Goal: Task Accomplishment & Management: Complete application form

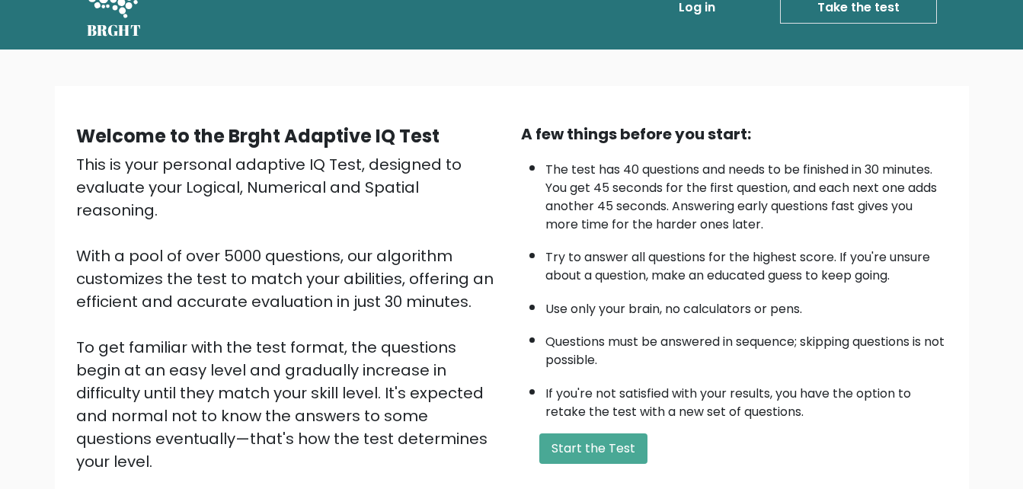
scroll to position [34, 0]
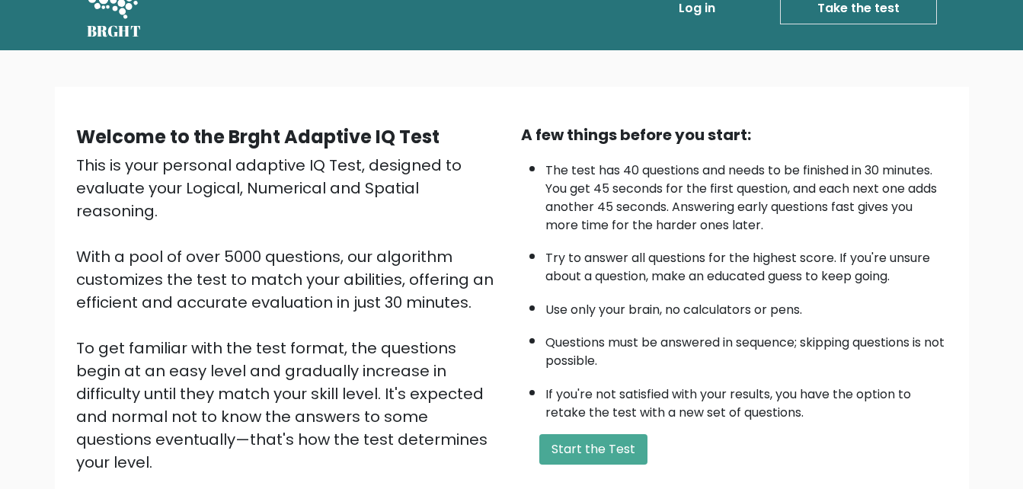
drag, startPoint x: 859, startPoint y: 6, endPoint x: 666, endPoint y: 267, distance: 324.5
click at [666, 267] on li "Try to answer all questions for the highest score. If you're unsure about a que…" at bounding box center [746, 263] width 402 height 44
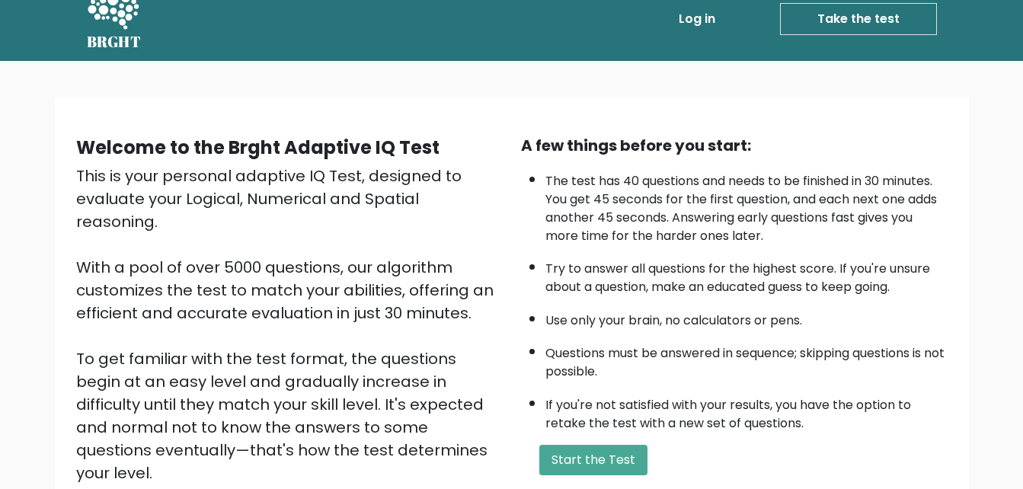
scroll to position [0, 0]
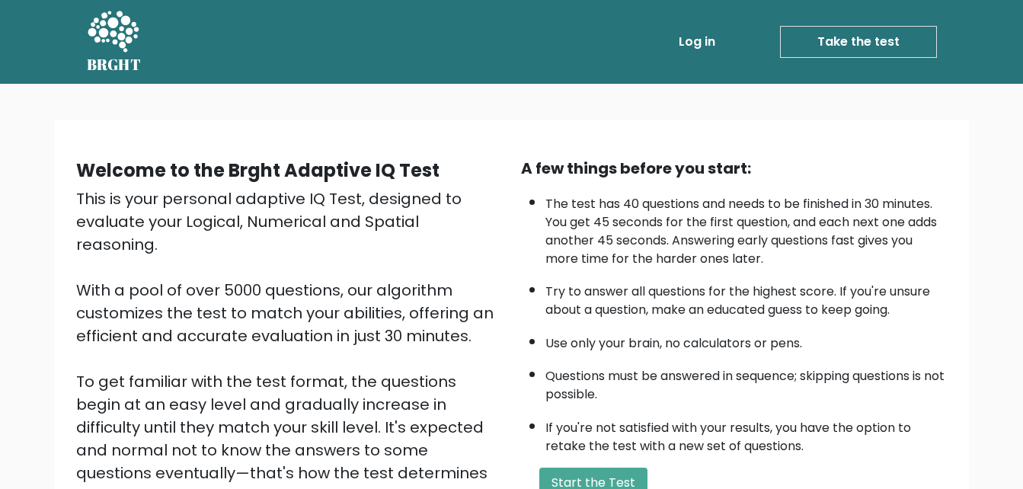
drag, startPoint x: 596, startPoint y: 368, endPoint x: 521, endPoint y: 347, distance: 78.4
click at [521, 347] on ul "The test has 40 questions and needs to be finished in 30 minutes. You get 45 se…" at bounding box center [734, 321] width 427 height 268
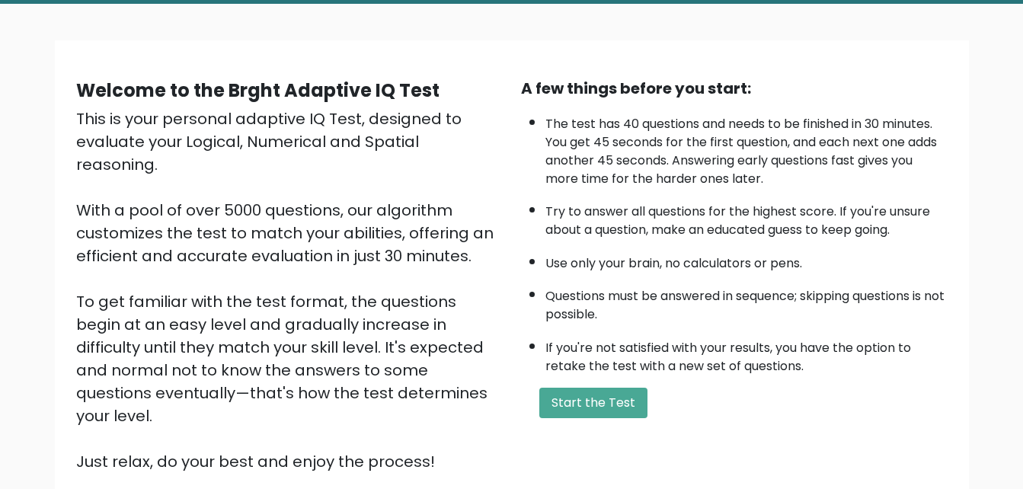
scroll to position [102, 0]
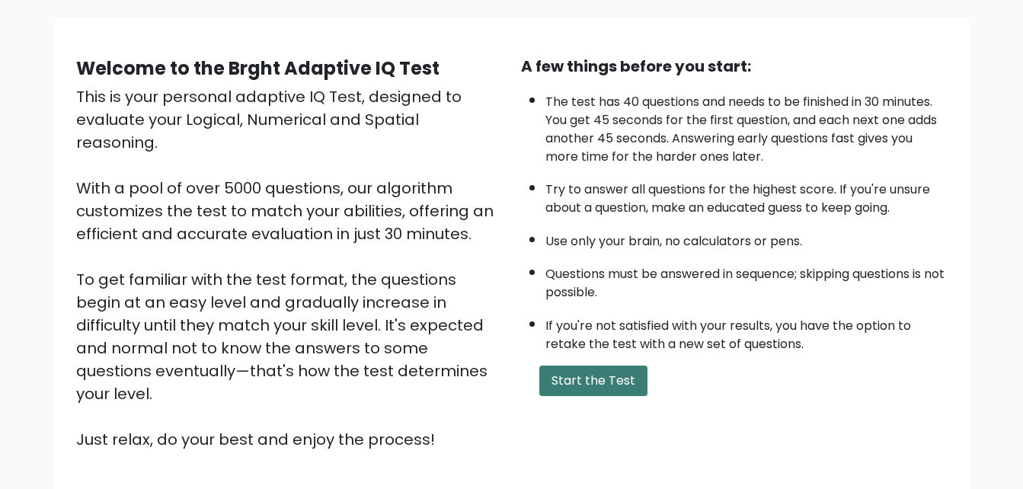
click at [595, 388] on button "Start the Test" at bounding box center [593, 381] width 108 height 30
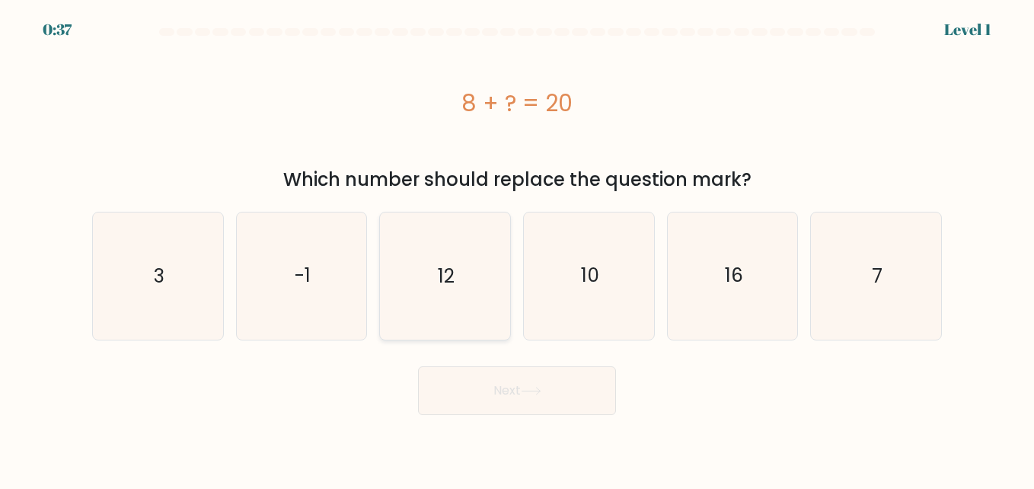
click at [467, 290] on icon "12" at bounding box center [445, 275] width 126 height 126
click at [517, 248] on input "c. 12" at bounding box center [517, 246] width 1 height 4
radio input "true"
click at [481, 375] on button "Next" at bounding box center [517, 390] width 198 height 49
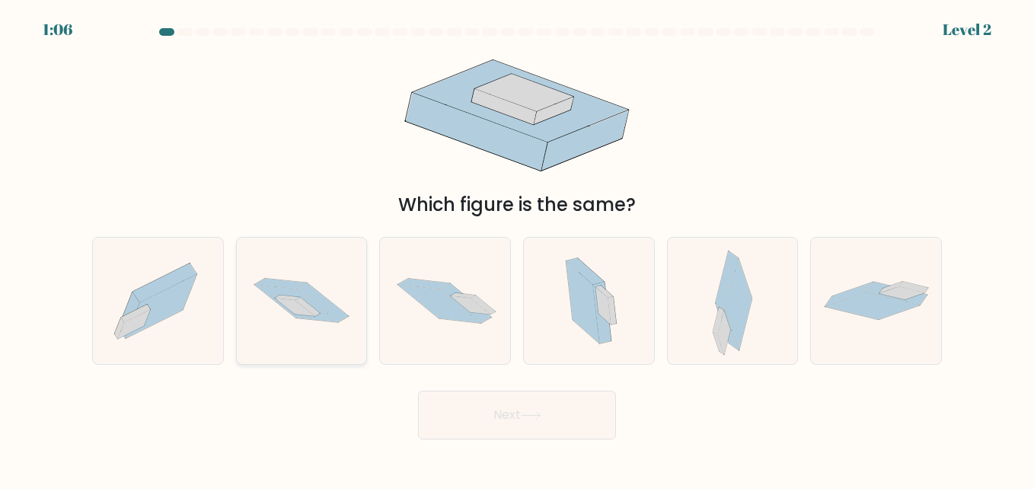
click at [317, 313] on icon at bounding box center [308, 307] width 25 height 19
click at [517, 248] on input "b." at bounding box center [517, 246] width 1 height 4
radio input "true"
click at [477, 405] on button "Next" at bounding box center [517, 415] width 198 height 49
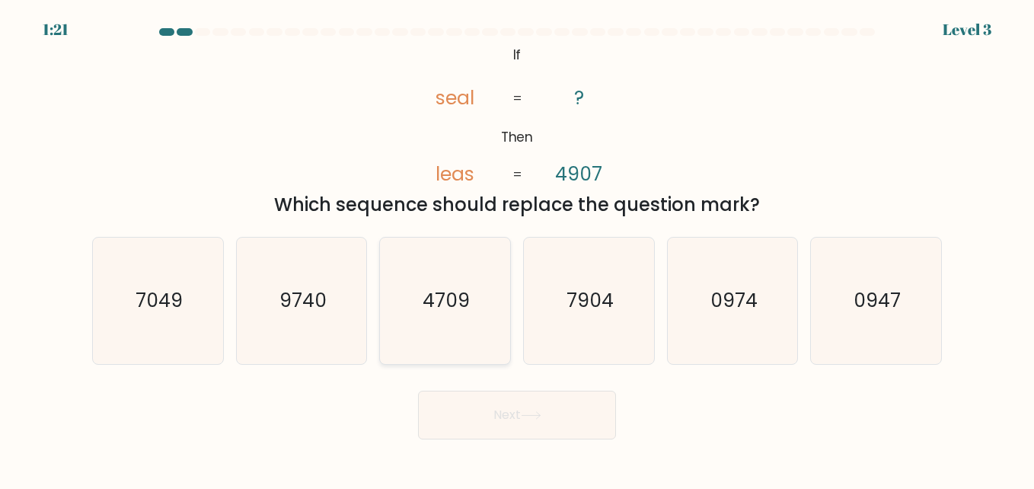
click at [473, 308] on icon "4709" at bounding box center [445, 301] width 126 height 126
click at [517, 248] on input "c. 4709" at bounding box center [517, 246] width 1 height 4
radio input "true"
click at [495, 418] on button "Next" at bounding box center [517, 415] width 198 height 49
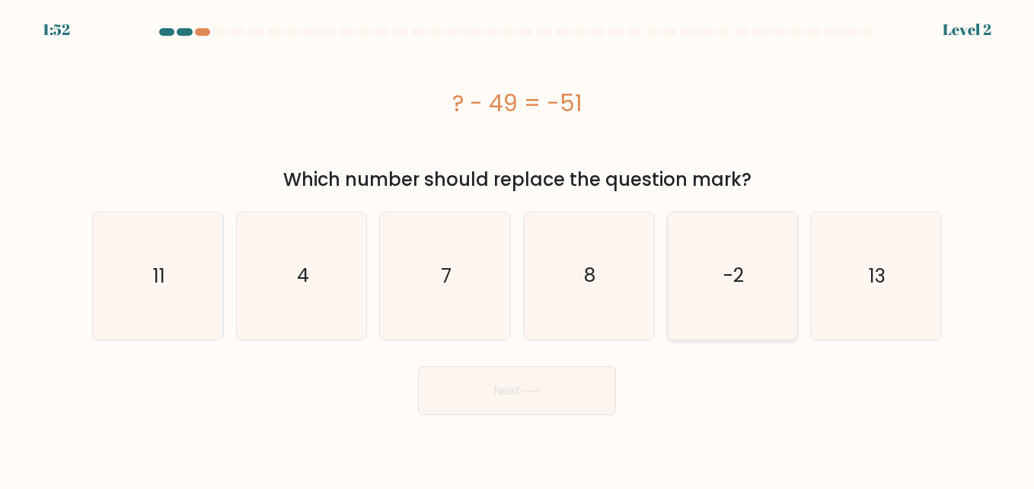
click at [724, 305] on icon "-2" at bounding box center [732, 275] width 126 height 126
click at [518, 248] on input "e. -2" at bounding box center [517, 246] width 1 height 4
radio input "true"
click at [540, 389] on icon at bounding box center [531, 391] width 18 height 7
click at [581, 392] on button "Next" at bounding box center [517, 390] width 198 height 49
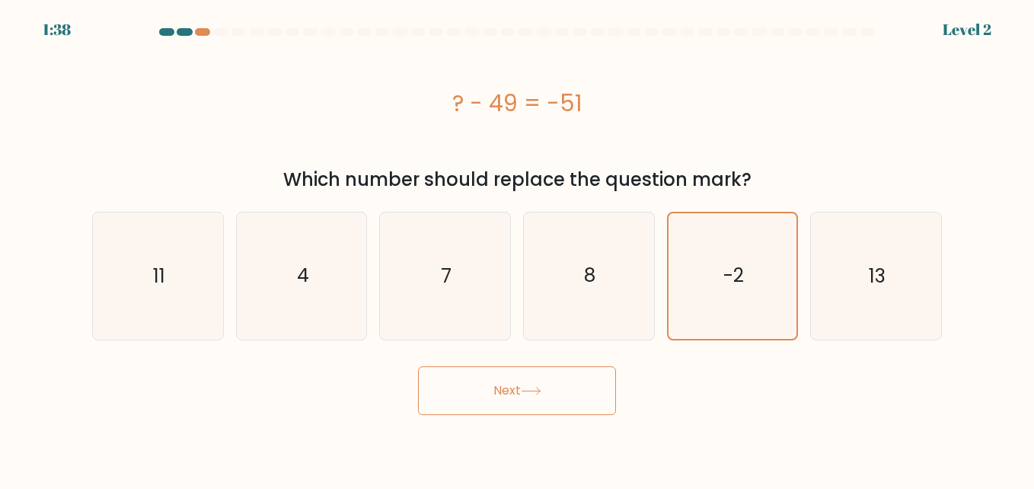
click at [524, 375] on button "Next" at bounding box center [517, 390] width 198 height 49
click at [516, 398] on button "Next" at bounding box center [517, 390] width 198 height 49
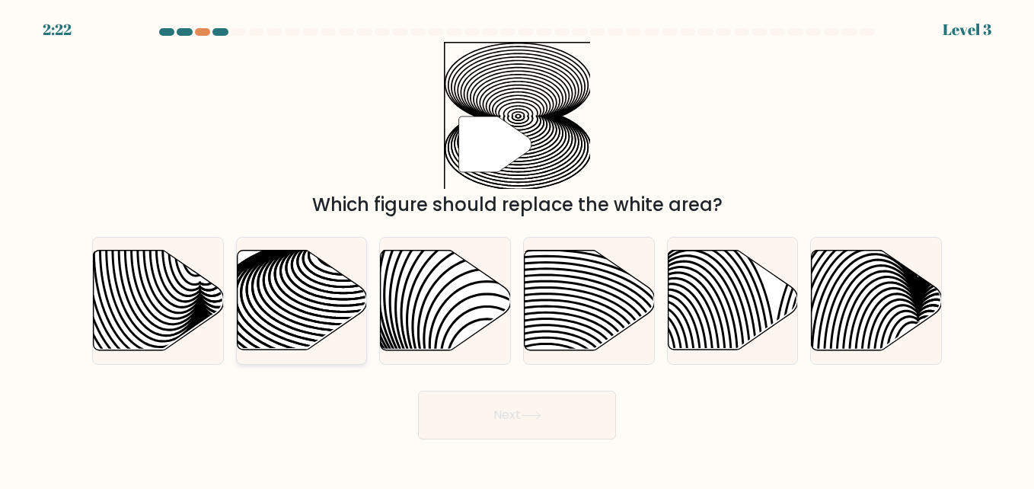
click at [310, 301] on icon at bounding box center [343, 315] width 262 height 131
click at [517, 248] on input "b." at bounding box center [517, 246] width 1 height 4
radio input "true"
click at [524, 428] on button "Next" at bounding box center [517, 415] width 198 height 49
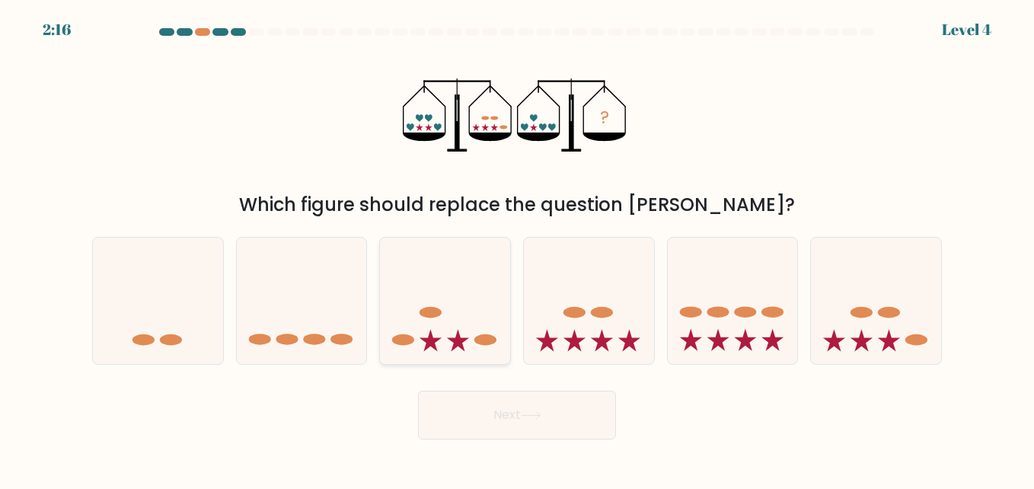
click at [464, 320] on icon at bounding box center [445, 300] width 130 height 107
click at [517, 248] on input "c." at bounding box center [517, 246] width 1 height 4
radio input "true"
click at [497, 411] on button "Next" at bounding box center [517, 415] width 198 height 49
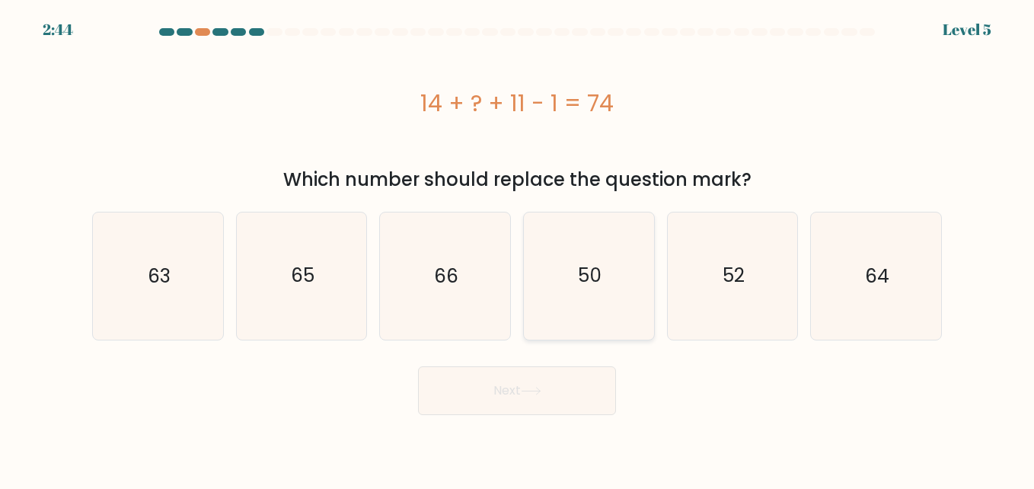
click at [578, 305] on icon "50" at bounding box center [589, 275] width 126 height 126
click at [518, 248] on input "d. 50" at bounding box center [517, 246] width 1 height 4
radio input "true"
click at [529, 407] on button "Next" at bounding box center [517, 390] width 198 height 49
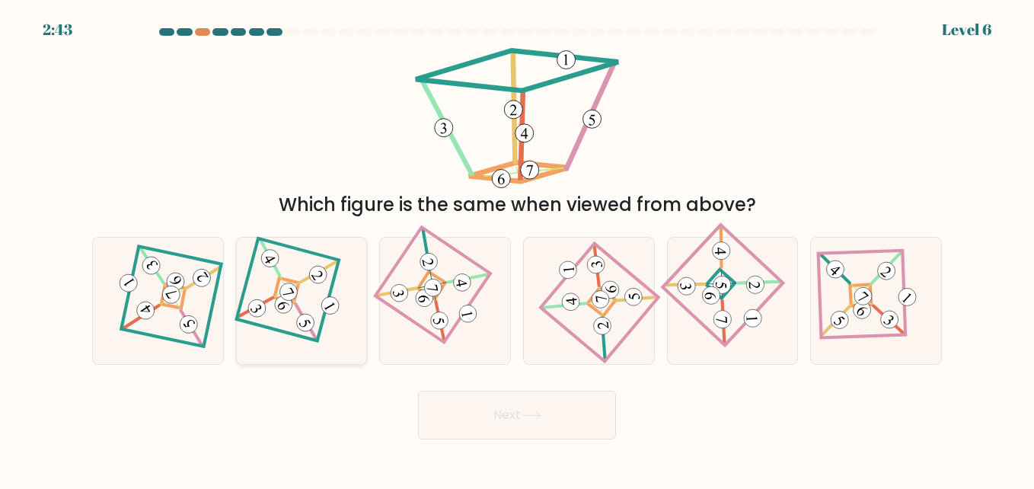
click at [292, 289] on 112 at bounding box center [288, 292] width 24 height 24
click at [517, 248] on input "b." at bounding box center [517, 246] width 1 height 4
radio input "true"
click at [469, 411] on button "Next" at bounding box center [517, 415] width 198 height 49
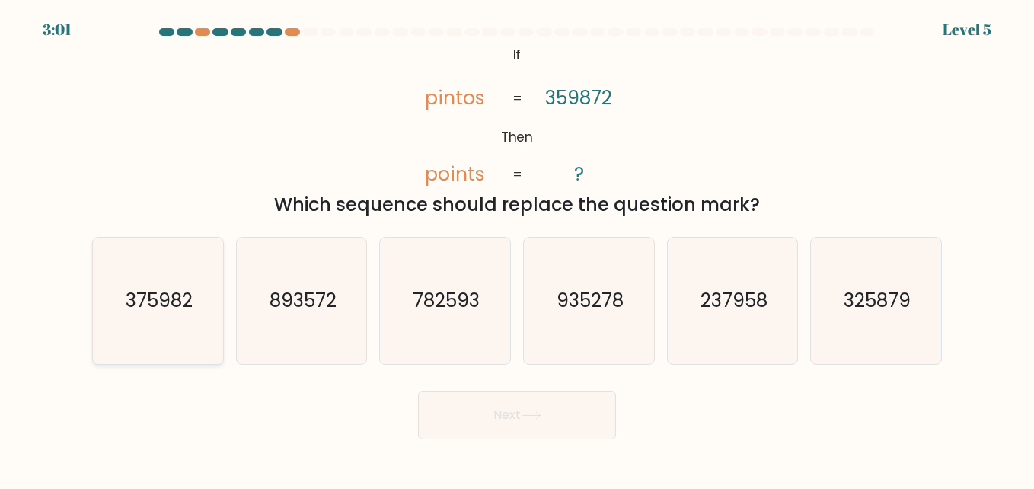
click at [164, 286] on icon "375982" at bounding box center [157, 301] width 126 height 126
click at [517, 248] on input "a. 375982" at bounding box center [517, 246] width 1 height 4
radio input "true"
click at [511, 412] on button "Next" at bounding box center [517, 415] width 198 height 49
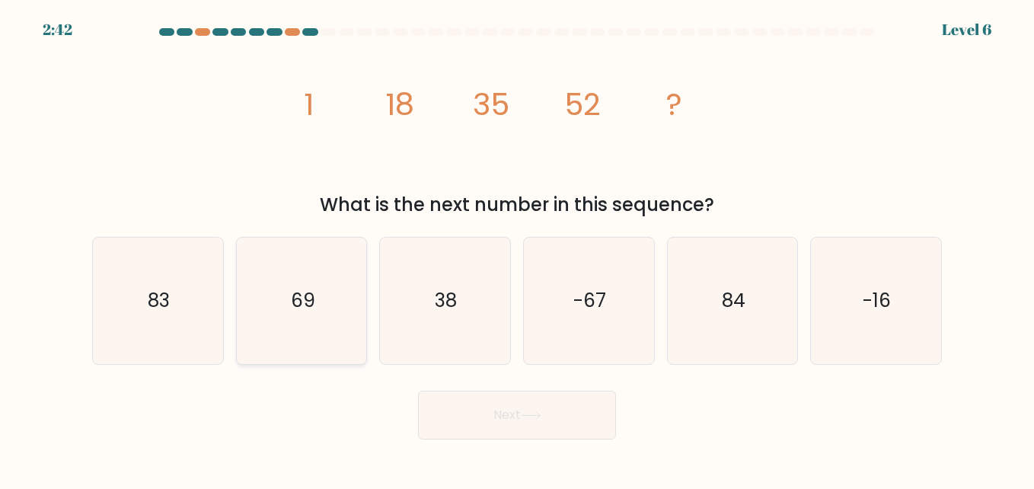
click at [311, 328] on icon "69" at bounding box center [301, 301] width 126 height 126
click at [517, 248] on input "b. 69" at bounding box center [517, 246] width 1 height 4
radio input "true"
click at [449, 413] on button "Next" at bounding box center [517, 415] width 198 height 49
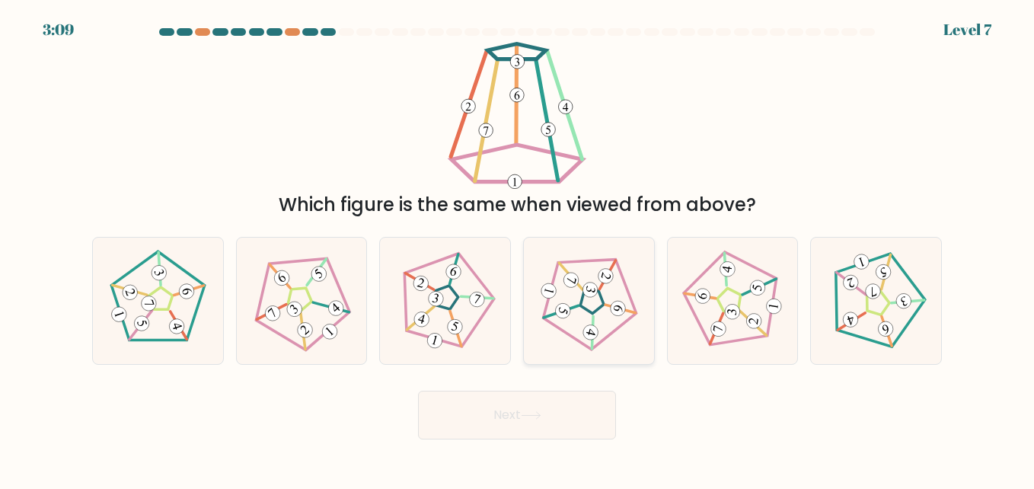
click at [567, 308] on 661 at bounding box center [563, 311] width 18 height 18
click at [518, 248] on input "d." at bounding box center [517, 246] width 1 height 4
radio input "true"
click at [523, 425] on button "Next" at bounding box center [517, 415] width 198 height 49
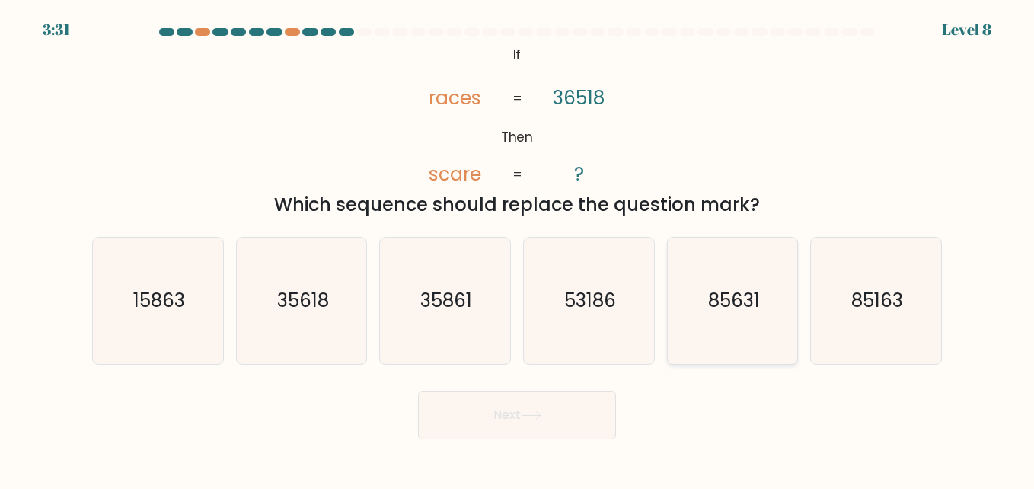
click at [702, 317] on icon "85631" at bounding box center [732, 301] width 126 height 126
click at [518, 248] on input "e. 85631" at bounding box center [517, 246] width 1 height 4
radio input "true"
click at [547, 438] on button "Next" at bounding box center [517, 415] width 198 height 49
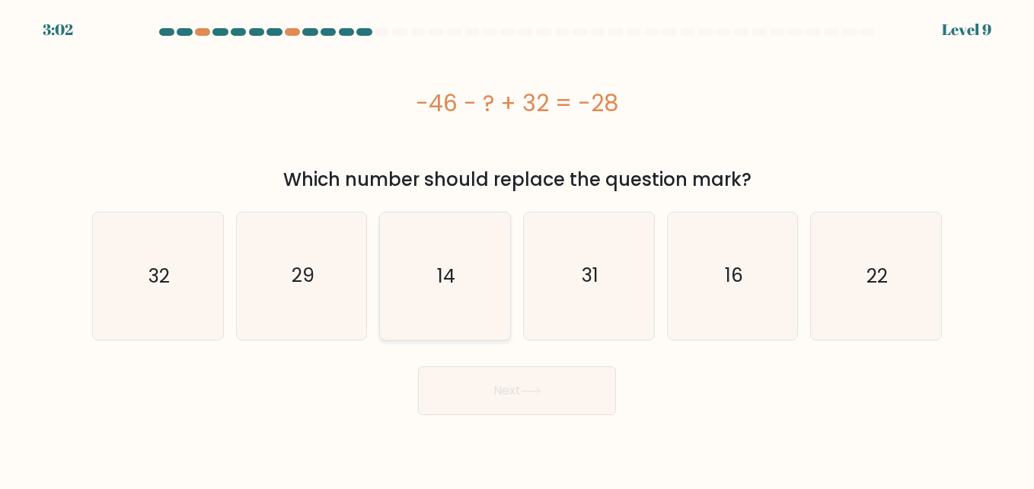
click at [427, 315] on icon "14" at bounding box center [445, 275] width 126 height 126
click at [517, 248] on input "c. 14" at bounding box center [517, 246] width 1 height 4
radio input "true"
click at [500, 376] on button "Next" at bounding box center [517, 390] width 198 height 49
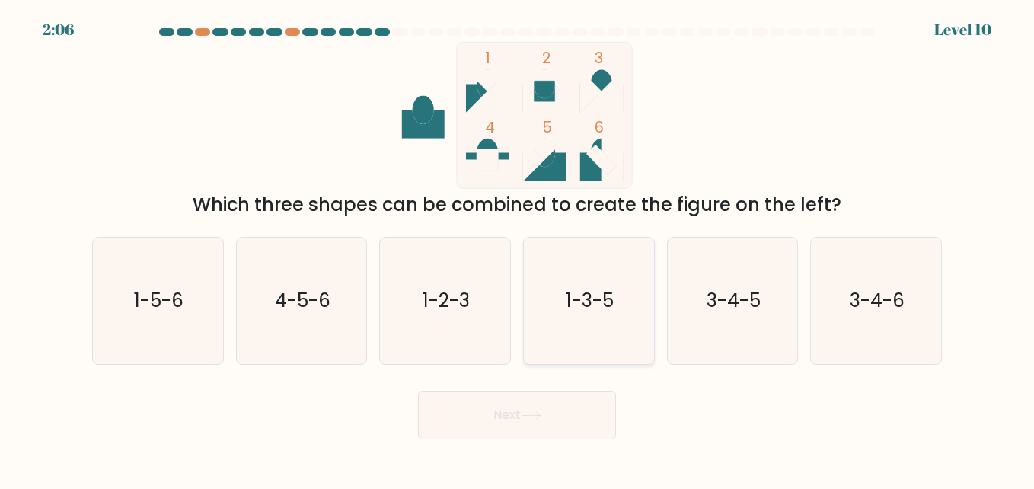
click at [559, 276] on icon "1-3-5" at bounding box center [589, 301] width 126 height 126
click at [518, 248] on input "d. 1-3-5" at bounding box center [517, 246] width 1 height 4
radio input "true"
click at [513, 407] on button "Next" at bounding box center [517, 415] width 198 height 49
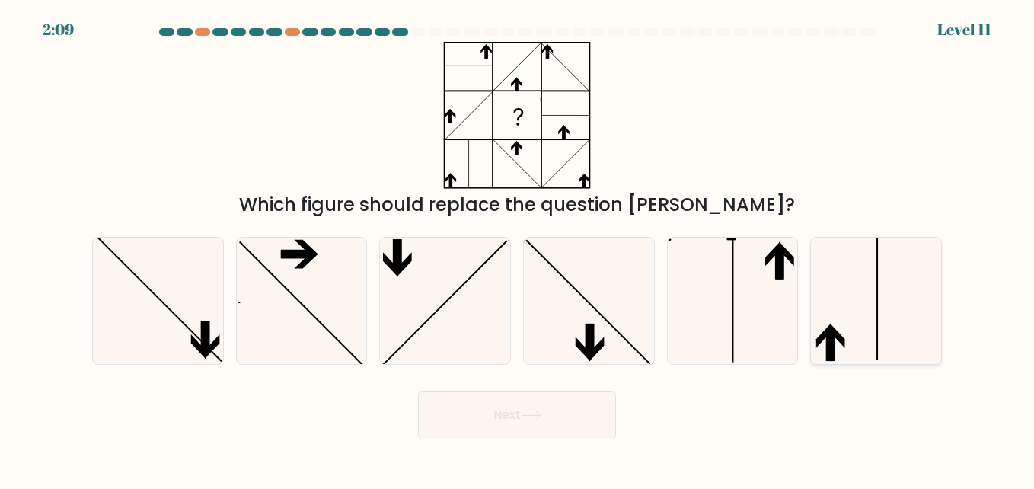
click at [876, 300] on icon at bounding box center [876, 301] width 126 height 126
click at [518, 248] on input "f." at bounding box center [517, 246] width 1 height 4
radio input "true"
click at [568, 424] on button "Next" at bounding box center [517, 415] width 198 height 49
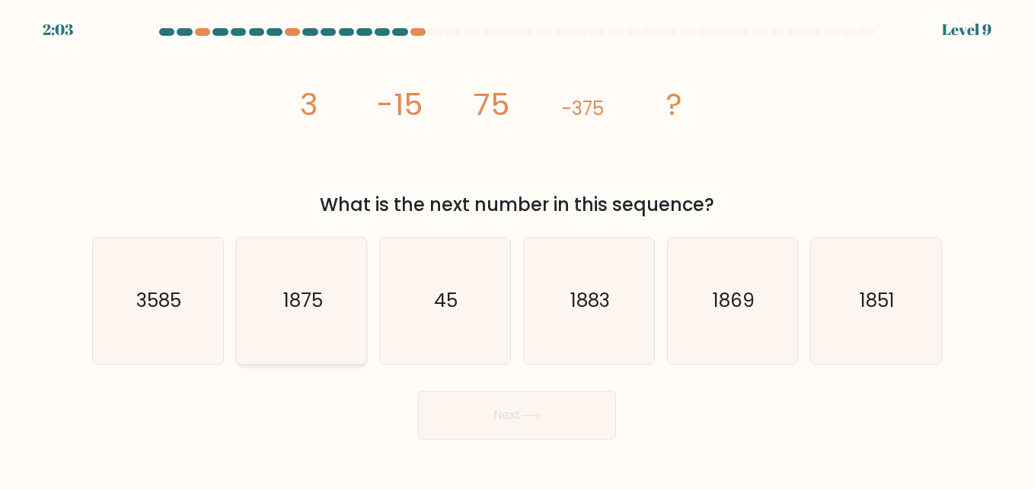
click at [312, 329] on icon "1875" at bounding box center [301, 301] width 126 height 126
click at [517, 248] on input "b. 1875" at bounding box center [517, 246] width 1 height 4
radio input "true"
click at [500, 423] on button "Next" at bounding box center [517, 415] width 198 height 49
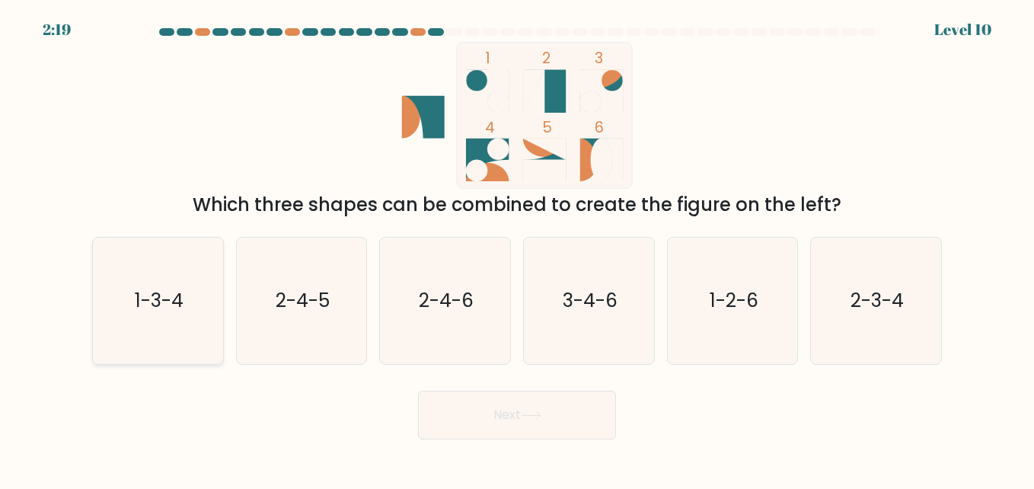
click at [204, 286] on icon "1-3-4" at bounding box center [157, 301] width 126 height 126
click at [517, 248] on input "a. 1-3-4" at bounding box center [517, 246] width 1 height 4
radio input "true"
click at [460, 410] on button "Next" at bounding box center [517, 415] width 198 height 49
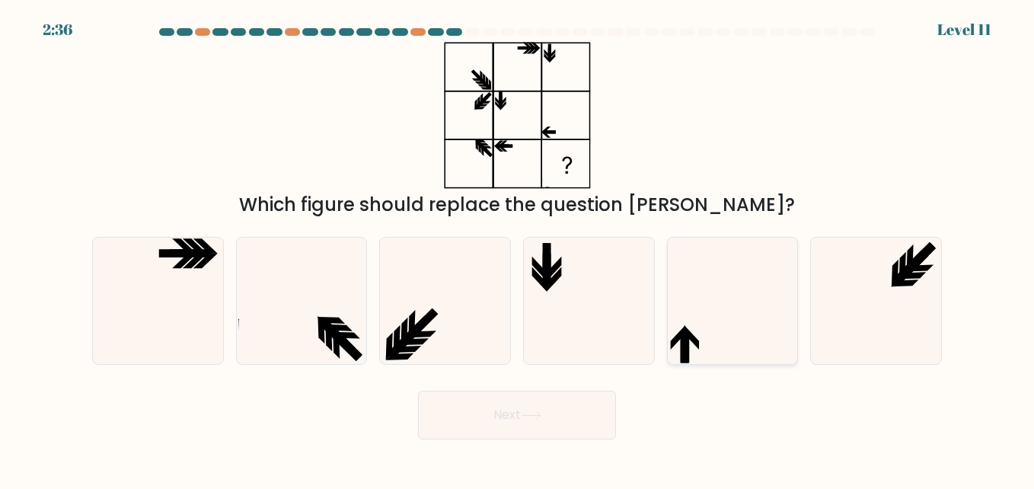
click at [687, 322] on icon at bounding box center [732, 301] width 126 height 126
click at [518, 248] on input "e." at bounding box center [517, 246] width 1 height 4
radio input "true"
click at [510, 409] on button "Next" at bounding box center [517, 415] width 198 height 49
click at [515, 412] on button "Next" at bounding box center [517, 415] width 198 height 49
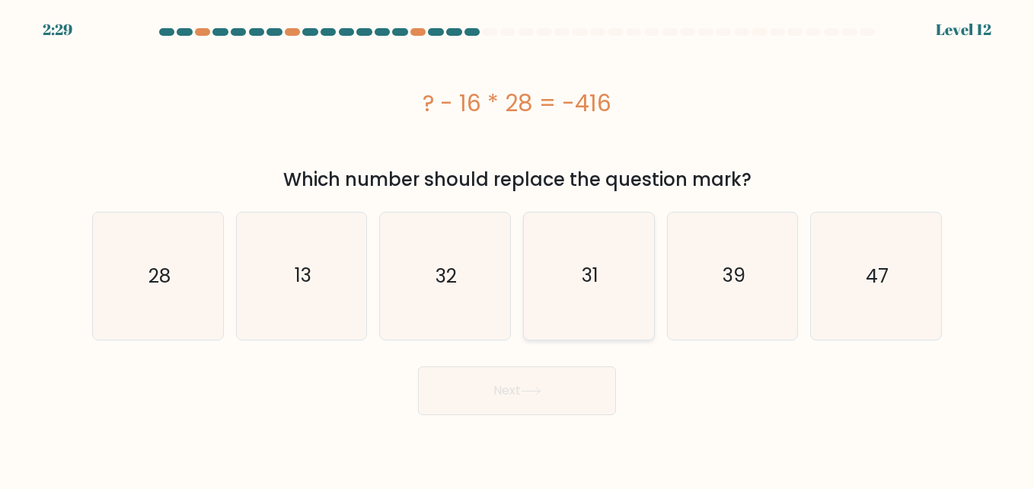
click at [606, 308] on icon "31" at bounding box center [589, 275] width 126 height 126
click at [518, 248] on input "d. 31" at bounding box center [517, 246] width 1 height 4
radio input "true"
click at [522, 406] on button "Next" at bounding box center [517, 390] width 198 height 49
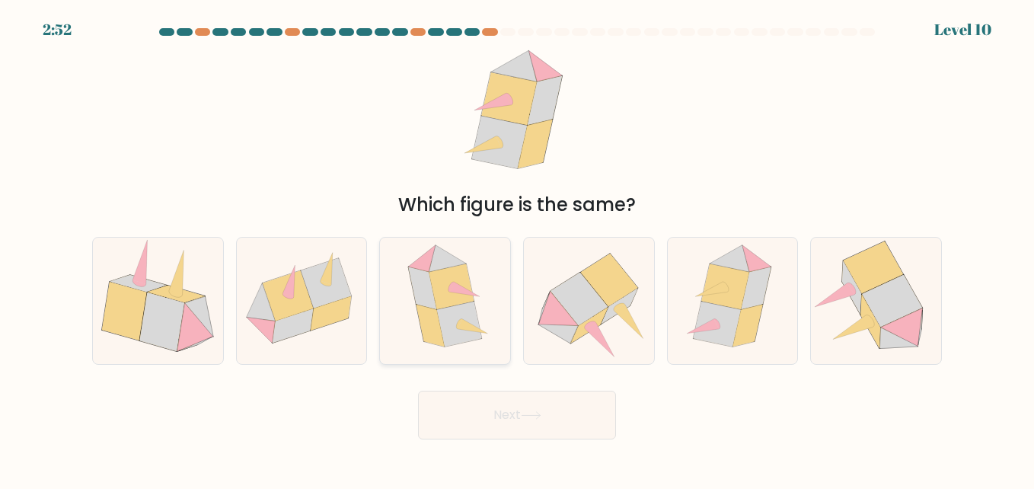
click at [455, 299] on icon at bounding box center [452, 286] width 45 height 45
click at [517, 248] on input "c." at bounding box center [517, 246] width 1 height 4
radio input "true"
click at [509, 404] on button "Next" at bounding box center [517, 415] width 198 height 49
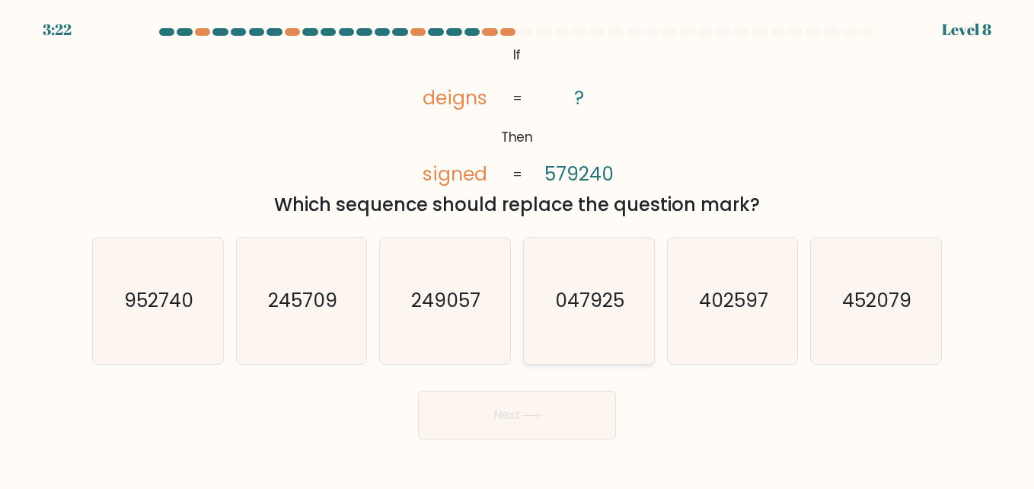
click at [583, 313] on text "047925" at bounding box center [589, 300] width 69 height 27
click at [518, 248] on input "d. 047925" at bounding box center [517, 246] width 1 height 4
radio input "true"
click at [527, 426] on button "Next" at bounding box center [517, 415] width 198 height 49
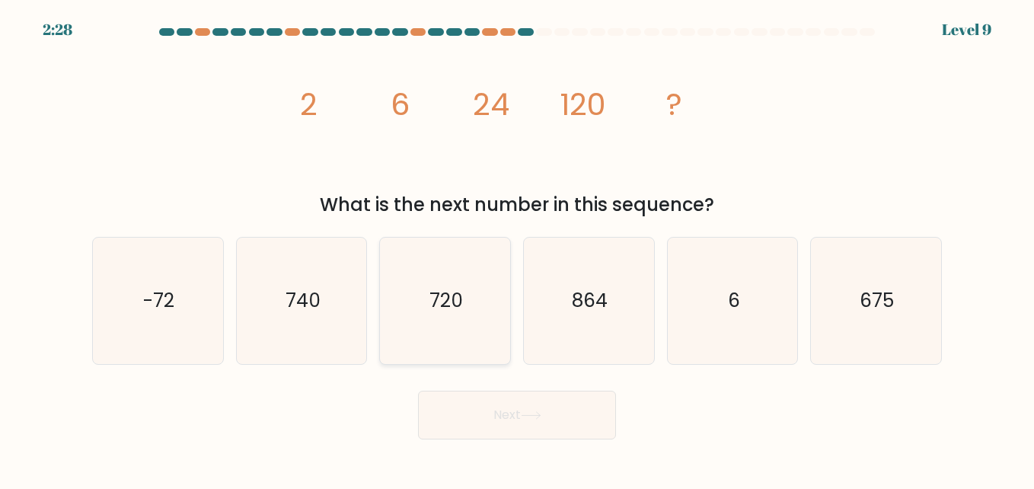
click at [444, 325] on icon "720" at bounding box center [445, 301] width 126 height 126
click at [517, 248] on input "c. 720" at bounding box center [517, 246] width 1 height 4
radio input "true"
click at [487, 430] on button "Next" at bounding box center [517, 415] width 198 height 49
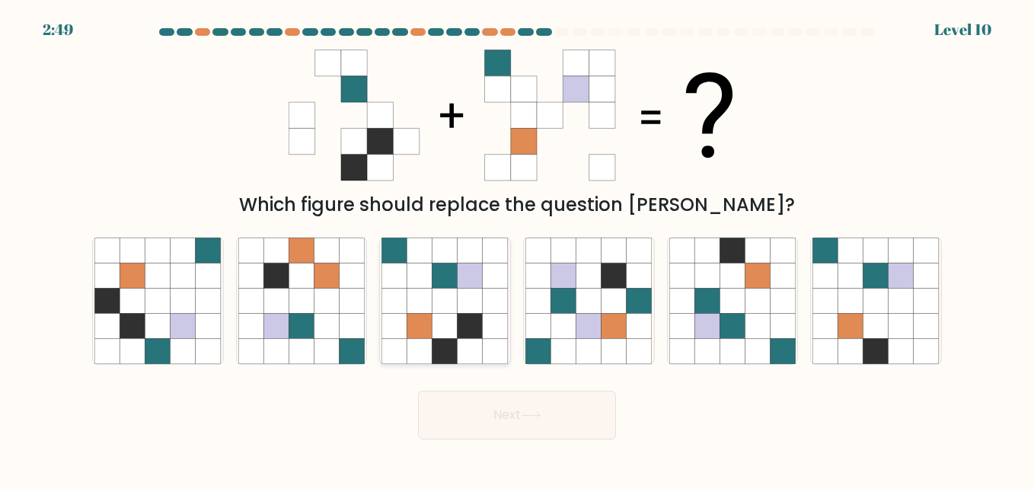
click at [471, 333] on icon at bounding box center [470, 326] width 25 height 25
click at [517, 248] on input "c." at bounding box center [517, 246] width 1 height 4
radio input "true"
click at [520, 410] on button "Next" at bounding box center [517, 415] width 198 height 49
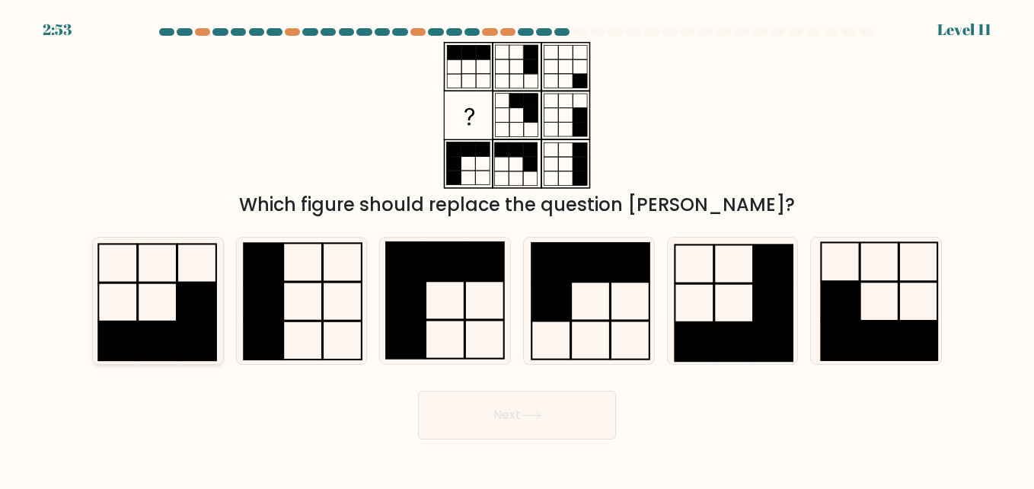
click at [148, 311] on icon at bounding box center [157, 301] width 126 height 126
click at [517, 248] on input "a." at bounding box center [517, 246] width 1 height 4
radio input "true"
click at [499, 436] on button "Next" at bounding box center [517, 415] width 198 height 49
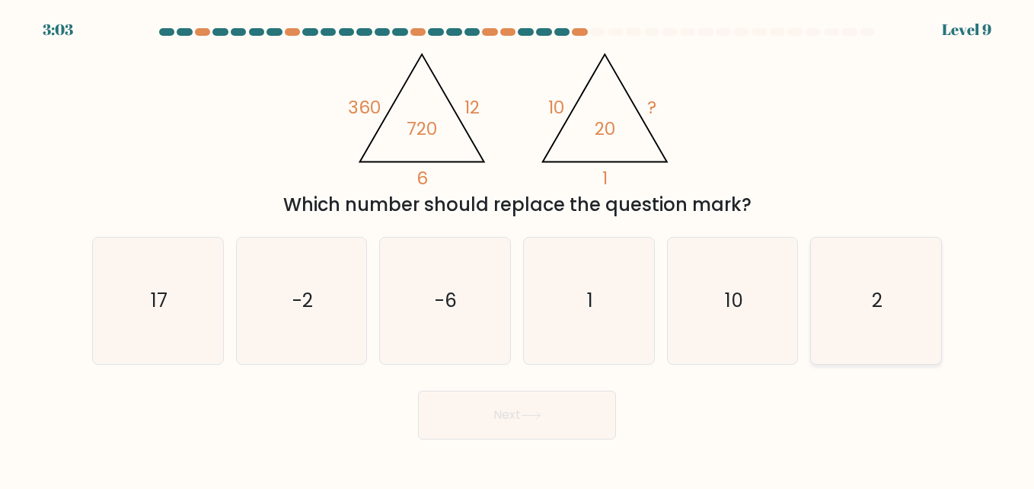
click at [923, 337] on icon "2" at bounding box center [876, 301] width 126 height 126
click at [518, 248] on input "f. 2" at bounding box center [517, 246] width 1 height 4
radio input "true"
click at [527, 409] on button "Next" at bounding box center [517, 415] width 198 height 49
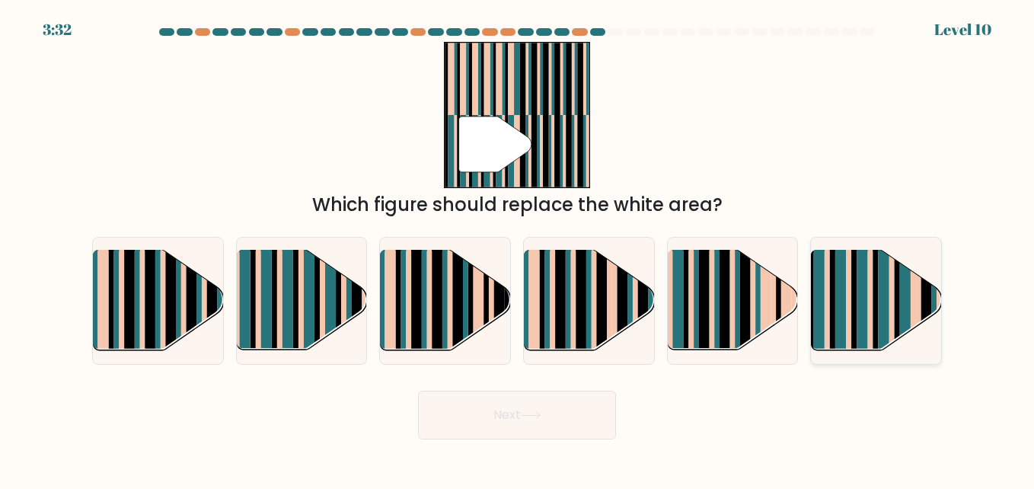
click at [865, 311] on rect at bounding box center [862, 312] width 11 height 129
click at [518, 248] on input "f." at bounding box center [517, 246] width 1 height 4
radio input "true"
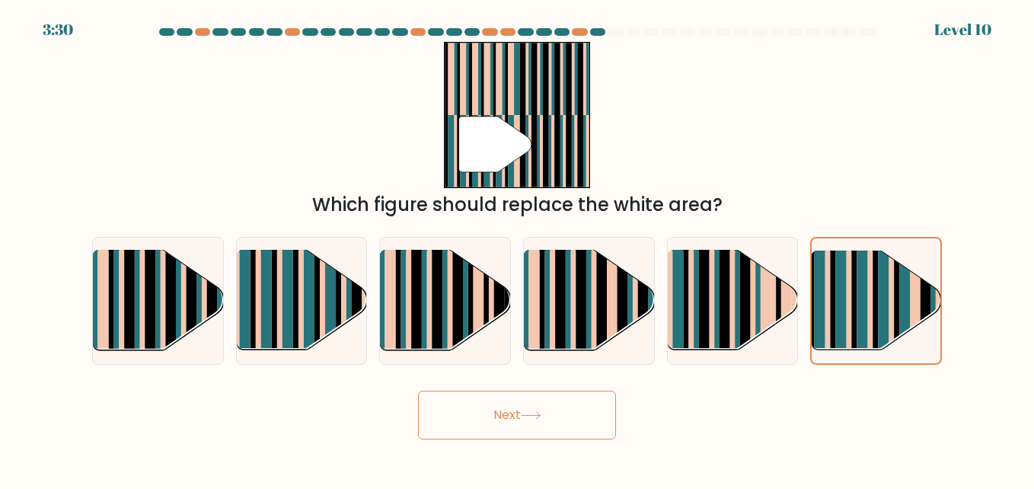
click at [542, 415] on icon at bounding box center [531, 415] width 21 height 8
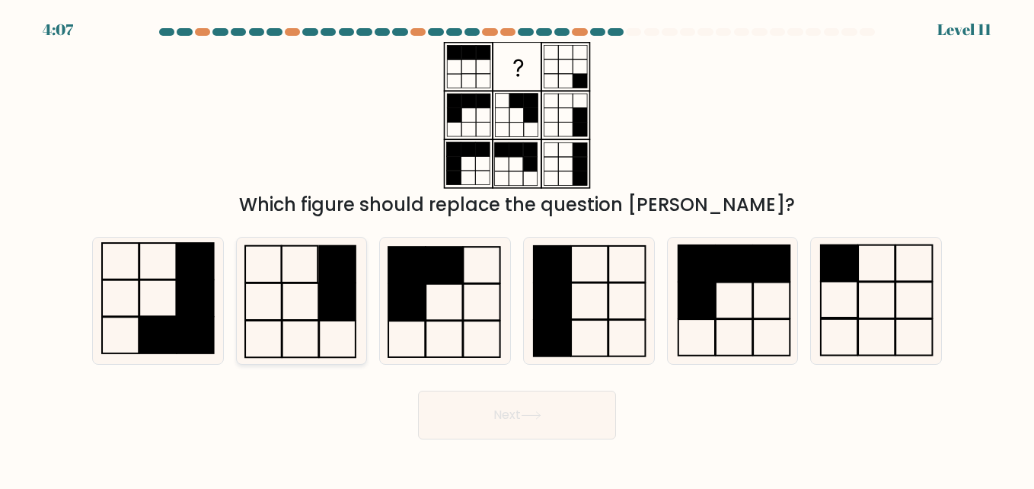
click at [286, 324] on icon at bounding box center [301, 301] width 126 height 126
click at [517, 248] on input "b." at bounding box center [517, 246] width 1 height 4
radio input "true"
click at [509, 423] on button "Next" at bounding box center [517, 415] width 198 height 49
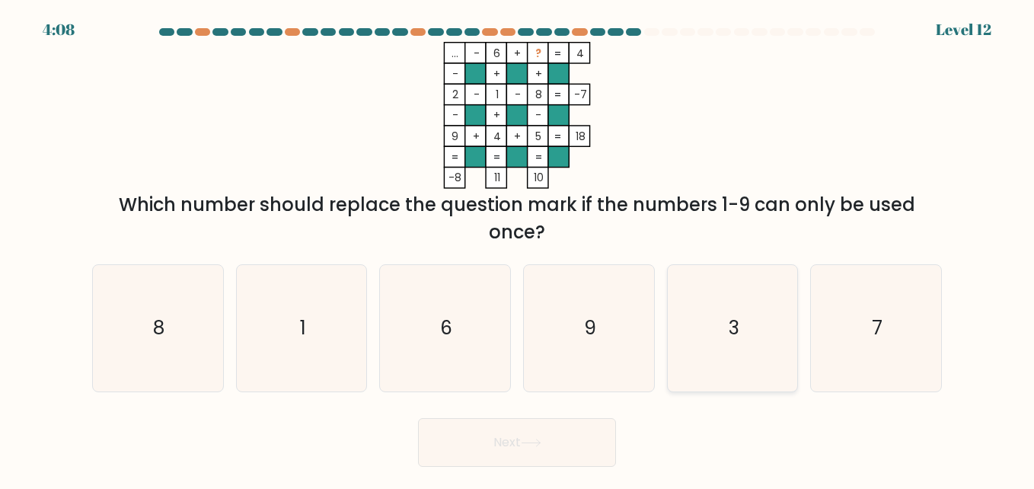
click at [726, 343] on icon "3" at bounding box center [732, 328] width 126 height 126
click at [518, 248] on input "e. 3" at bounding box center [517, 246] width 1 height 4
radio input "true"
click at [531, 440] on icon at bounding box center [531, 443] width 21 height 8
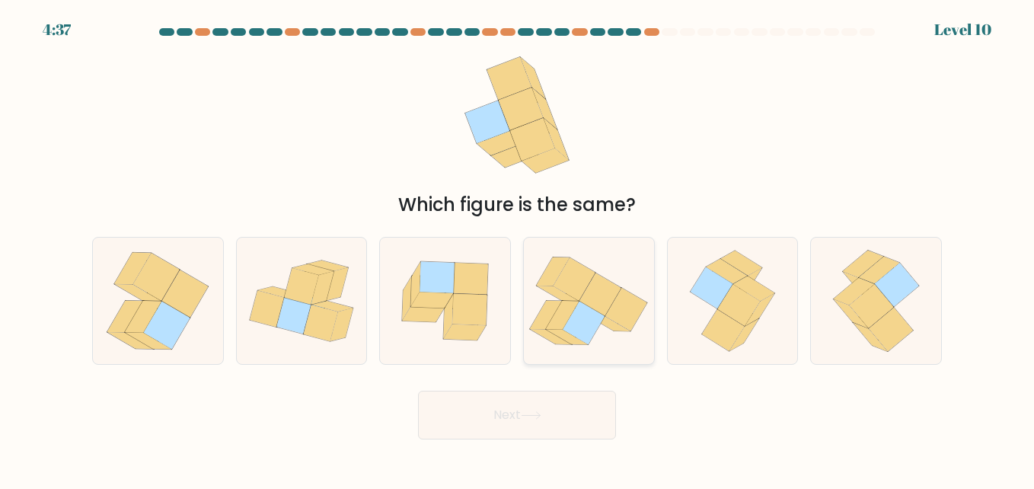
click at [595, 344] on icon at bounding box center [589, 301] width 130 height 115
click at [518, 248] on input "d." at bounding box center [517, 246] width 1 height 4
radio input "true"
click at [548, 416] on button "Next" at bounding box center [517, 415] width 198 height 49
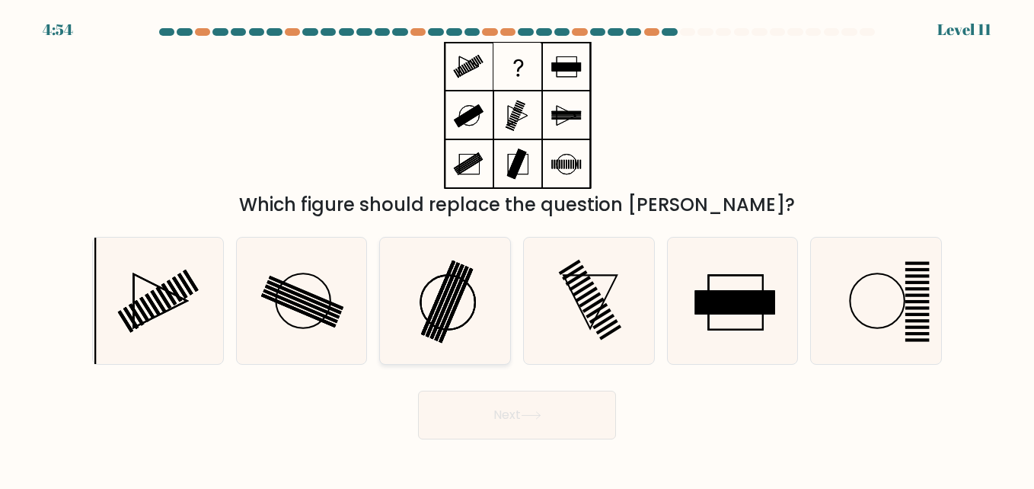
click at [432, 329] on rect at bounding box center [443, 299] width 34 height 75
click at [517, 248] on input "c." at bounding box center [517, 246] width 1 height 4
radio input "true"
click at [476, 419] on button "Next" at bounding box center [517, 415] width 198 height 49
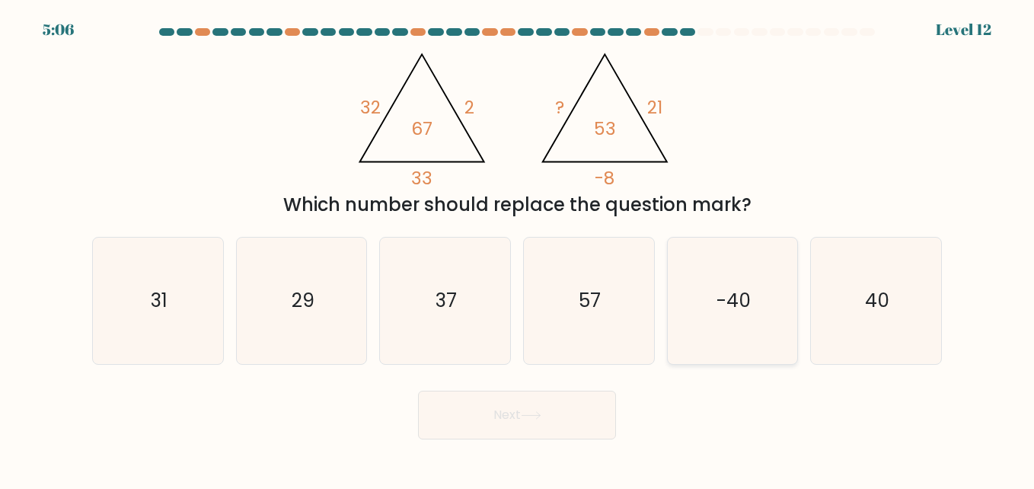
click at [716, 323] on icon "-40" at bounding box center [732, 301] width 126 height 126
click at [518, 248] on input "e. -40" at bounding box center [517, 246] width 1 height 4
radio input "true"
click at [534, 431] on button "Next" at bounding box center [517, 415] width 198 height 49
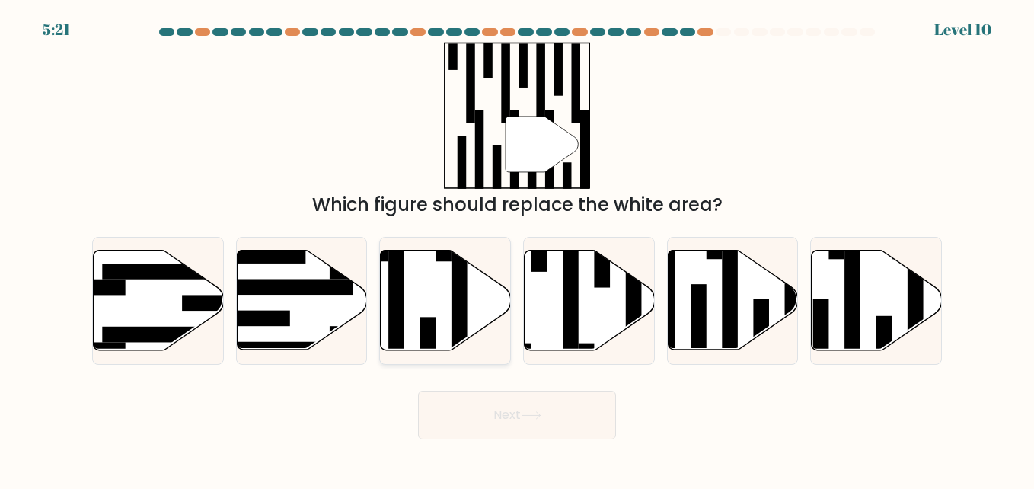
click at [427, 346] on rect at bounding box center [428, 348] width 16 height 63
click at [517, 248] on input "c." at bounding box center [517, 246] width 1 height 4
radio input "true"
click at [557, 417] on button "Next" at bounding box center [517, 415] width 198 height 49
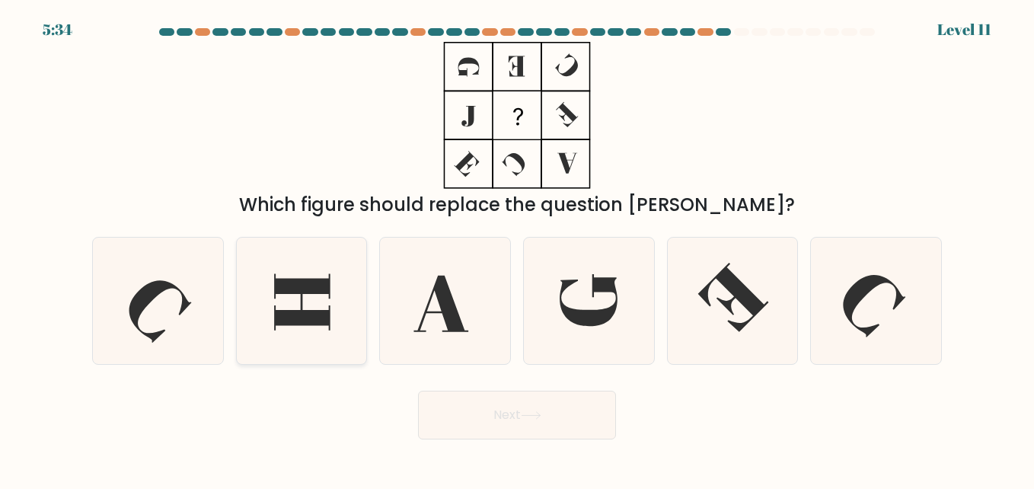
click at [303, 264] on icon at bounding box center [301, 301] width 126 height 126
click at [517, 248] on input "b." at bounding box center [517, 246] width 1 height 4
radio input "true"
click at [523, 417] on button "Next" at bounding box center [517, 415] width 198 height 49
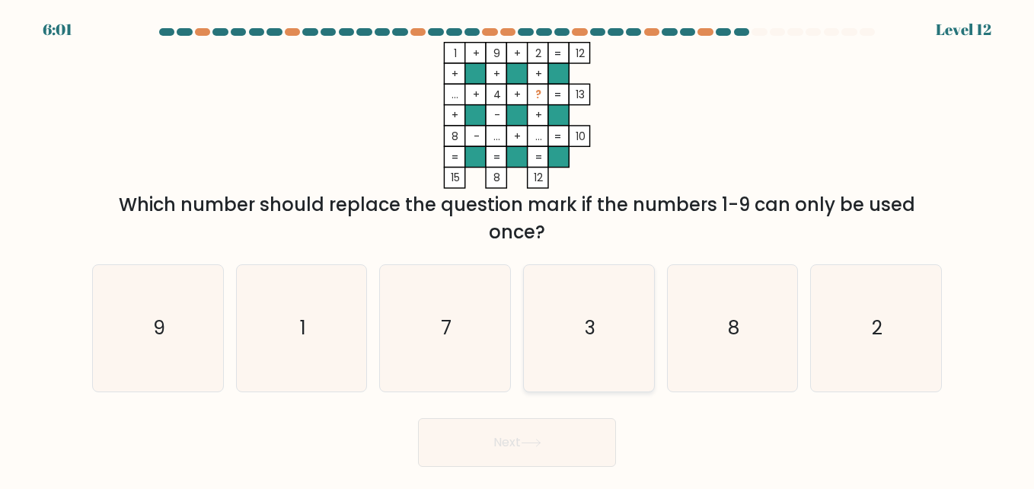
click at [580, 314] on icon "3" at bounding box center [589, 328] width 126 height 126
click at [518, 248] on input "d. 3" at bounding box center [517, 246] width 1 height 4
radio input "true"
click at [542, 447] on icon at bounding box center [531, 443] width 21 height 8
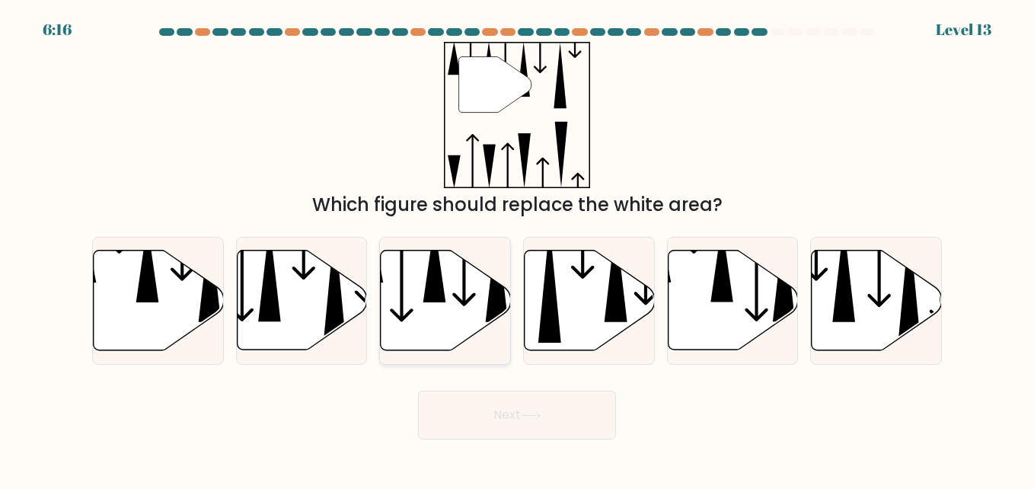
click at [475, 298] on icon at bounding box center [446, 301] width 130 height 100
click at [517, 248] on input "c." at bounding box center [517, 246] width 1 height 4
radio input "true"
click at [530, 401] on button "Next" at bounding box center [517, 415] width 198 height 49
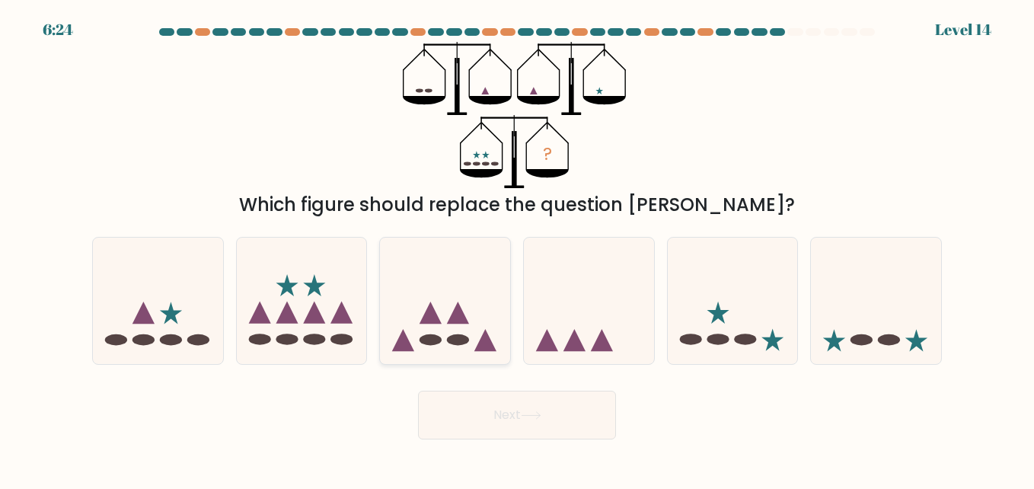
click at [478, 277] on icon at bounding box center [445, 300] width 130 height 107
click at [517, 248] on input "c." at bounding box center [517, 246] width 1 height 4
radio input "true"
click at [517, 427] on button "Next" at bounding box center [517, 415] width 198 height 49
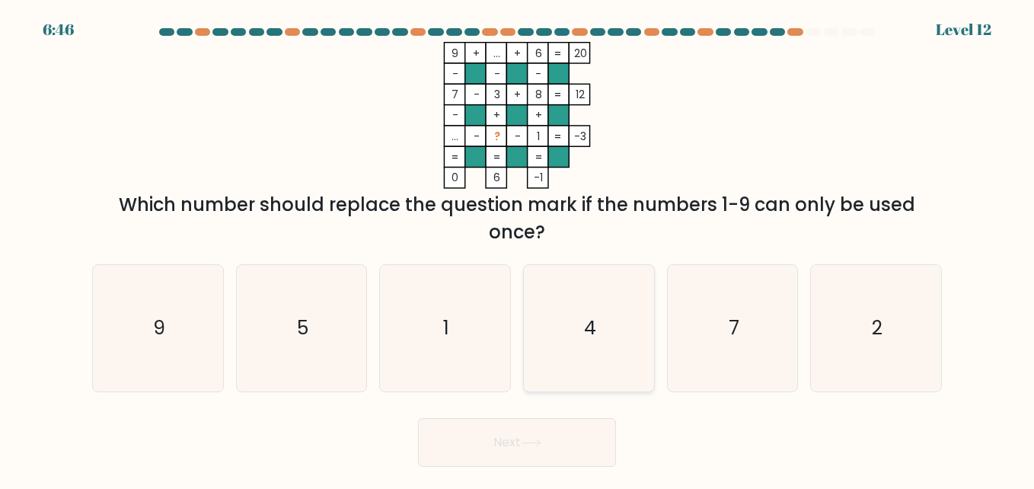
click at [575, 318] on icon "4" at bounding box center [589, 328] width 126 height 126
click at [518, 248] on input "d. 4" at bounding box center [517, 246] width 1 height 4
radio input "true"
click at [522, 451] on button "Next" at bounding box center [517, 442] width 198 height 49
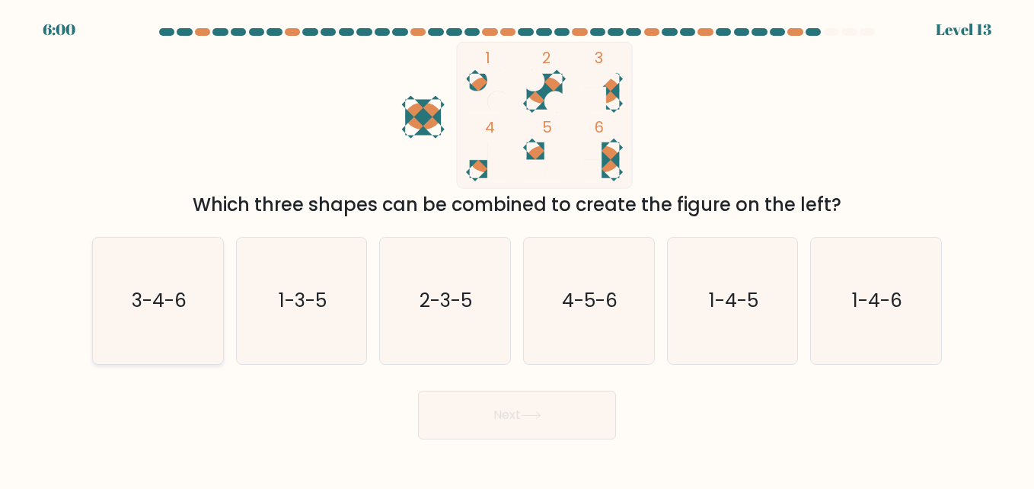
click at [191, 301] on icon "3-4-6" at bounding box center [157, 301] width 126 height 126
click at [517, 248] on input "a. 3-4-6" at bounding box center [517, 246] width 1 height 4
radio input "true"
click at [492, 420] on button "Next" at bounding box center [517, 415] width 198 height 49
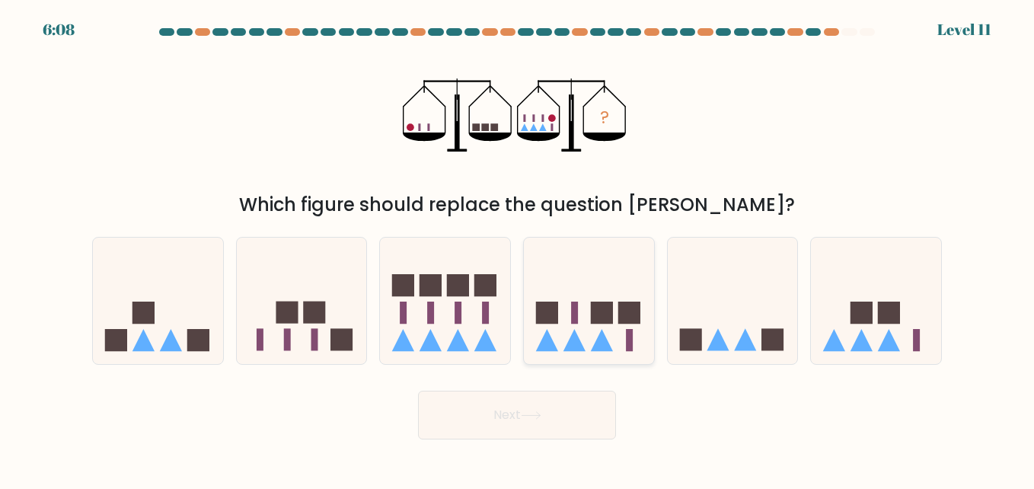
click at [604, 315] on rect at bounding box center [602, 313] width 22 height 22
click at [518, 248] on input "d." at bounding box center [517, 246] width 1 height 4
radio input "true"
click at [568, 427] on button "Next" at bounding box center [517, 415] width 198 height 49
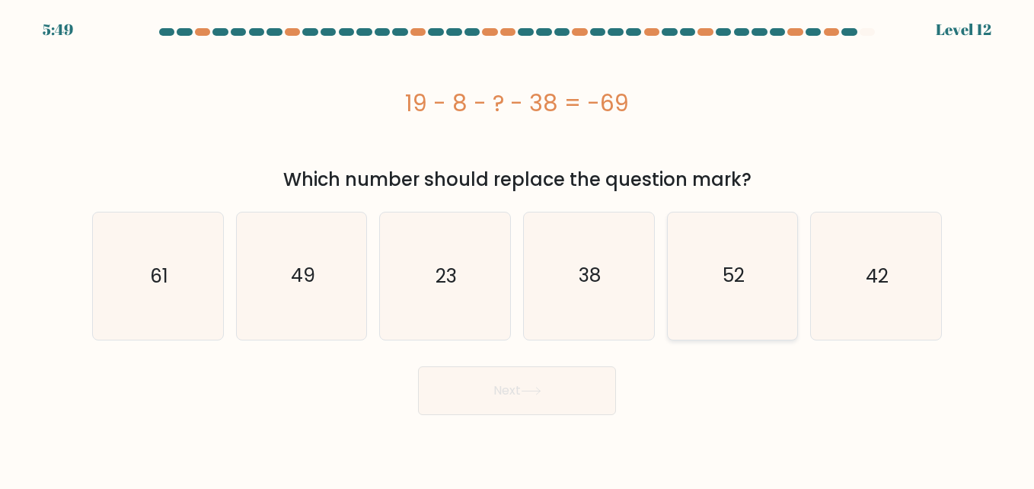
click at [765, 251] on icon "52" at bounding box center [732, 275] width 126 height 126
click at [518, 248] on input "e. 52" at bounding box center [517, 246] width 1 height 4
radio input "true"
click at [896, 249] on icon "42" at bounding box center [876, 275] width 126 height 126
click at [518, 248] on input "f. 42" at bounding box center [517, 246] width 1 height 4
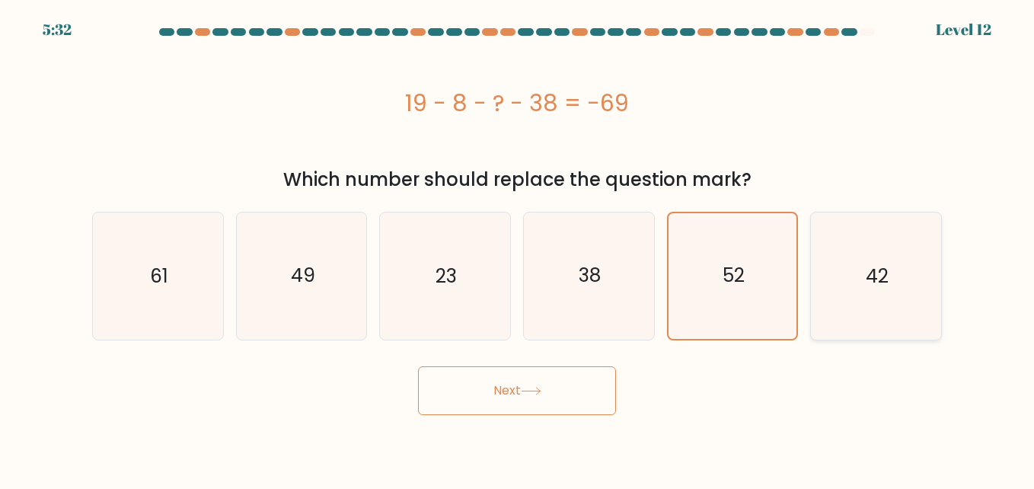
radio input "true"
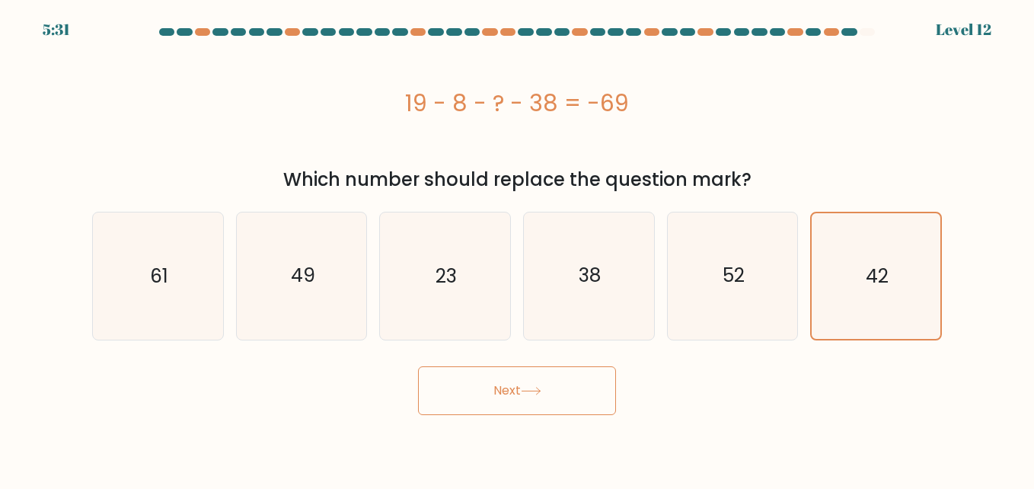
click at [490, 407] on button "Next" at bounding box center [517, 390] width 198 height 49
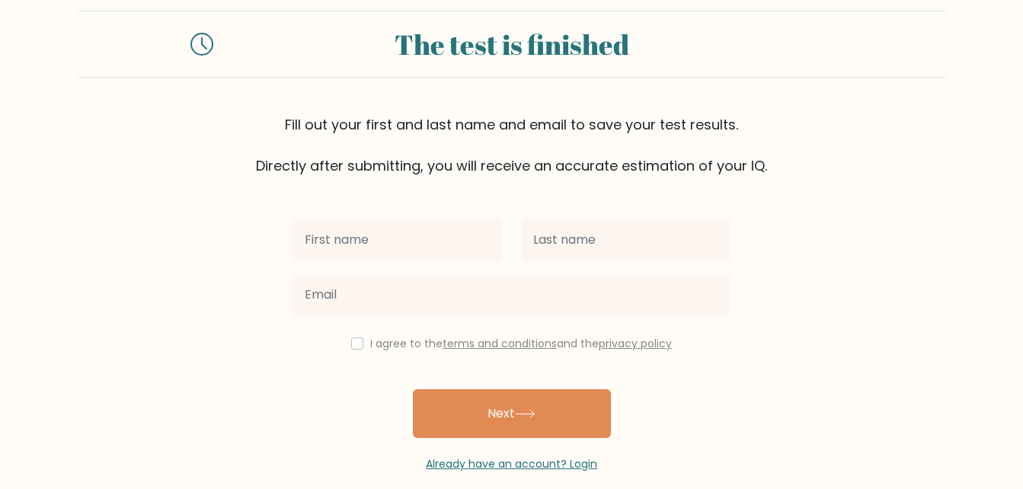
scroll to position [29, 0]
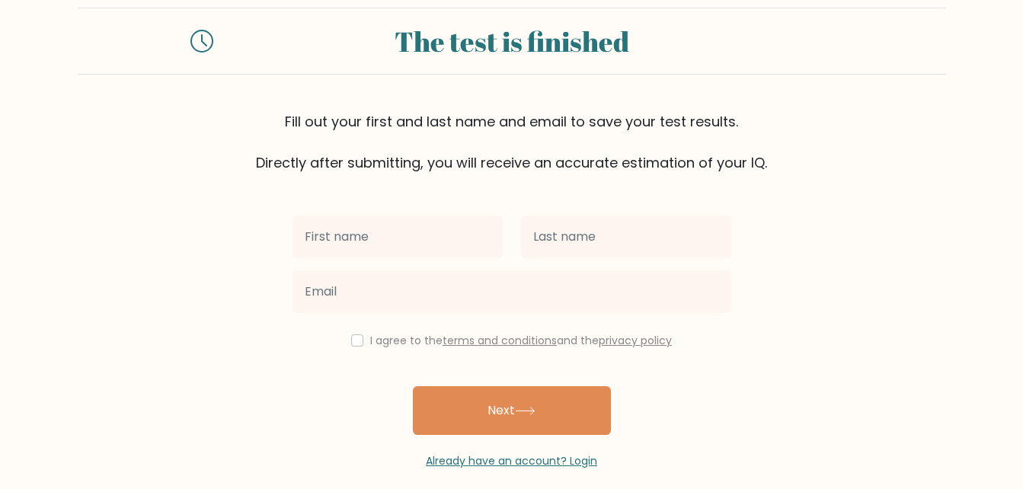
click at [417, 242] on input "text" at bounding box center [397, 237] width 210 height 43
type input "[PERSON_NAME]"
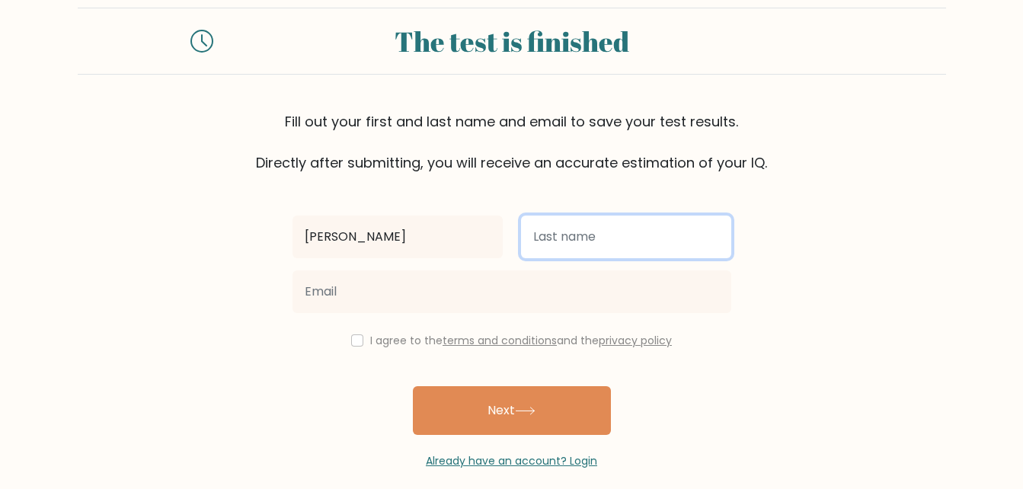
click at [626, 238] on input "text" at bounding box center [626, 237] width 210 height 43
type input "Syauki"
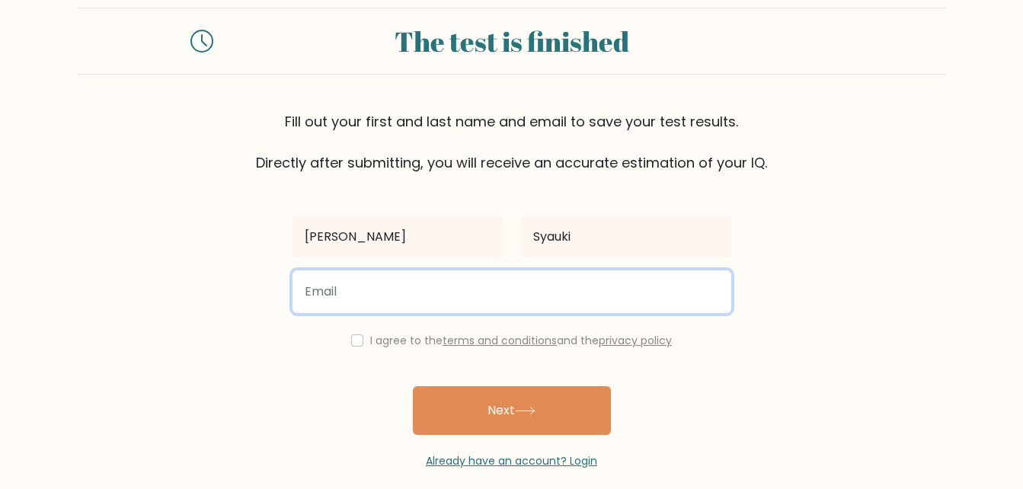
click at [414, 305] on input "email" at bounding box center [511, 291] width 439 height 43
type input "[EMAIL_ADDRESS][DOMAIN_NAME]"
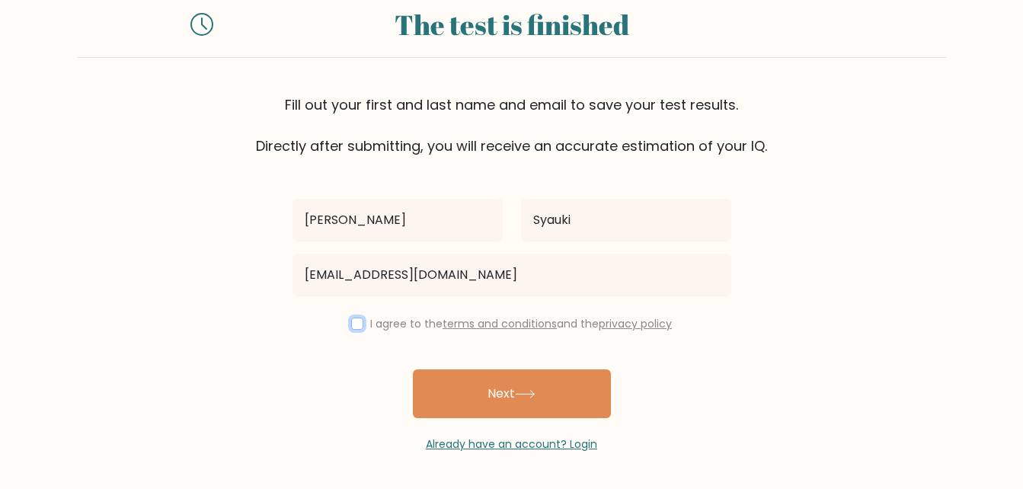
click at [351, 322] on input "checkbox" at bounding box center [357, 324] width 12 height 12
checkbox input "true"
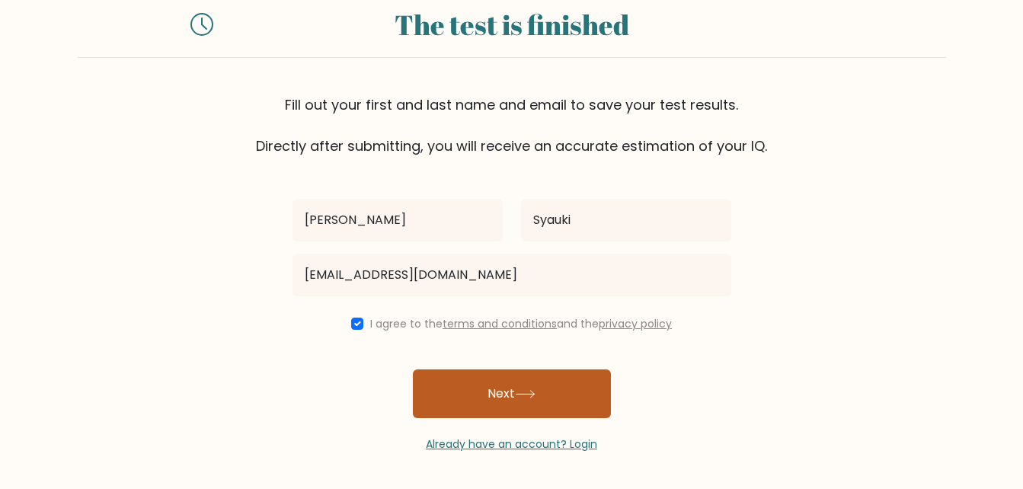
click at [509, 395] on button "Next" at bounding box center [512, 393] width 198 height 49
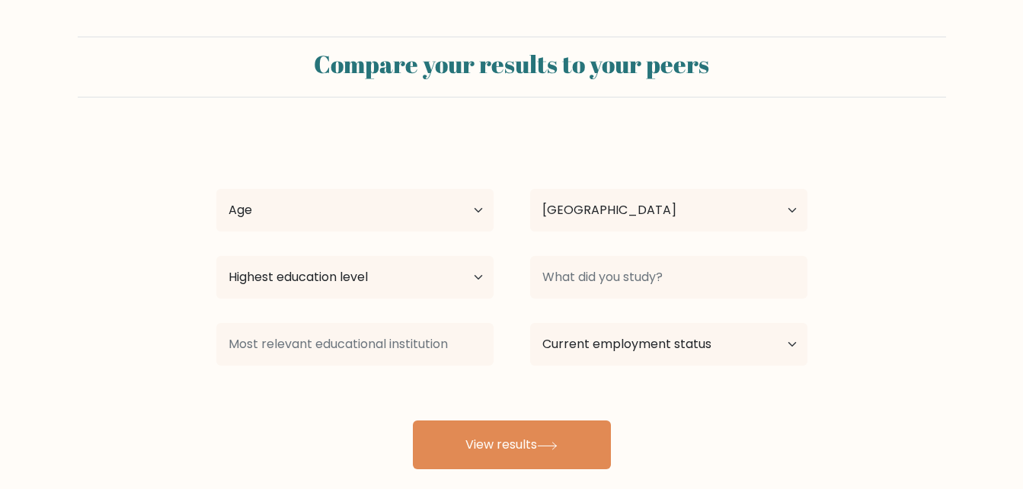
select select "ID"
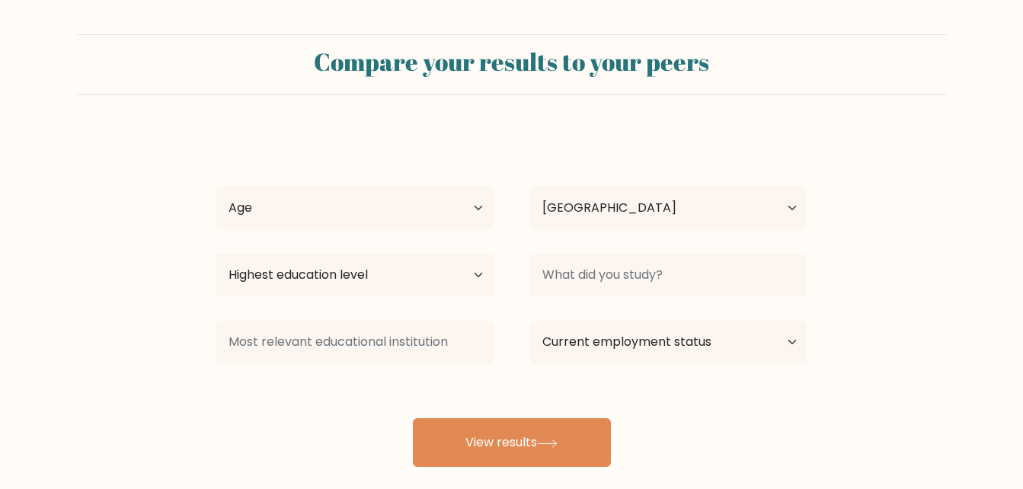
scroll to position [2, 0]
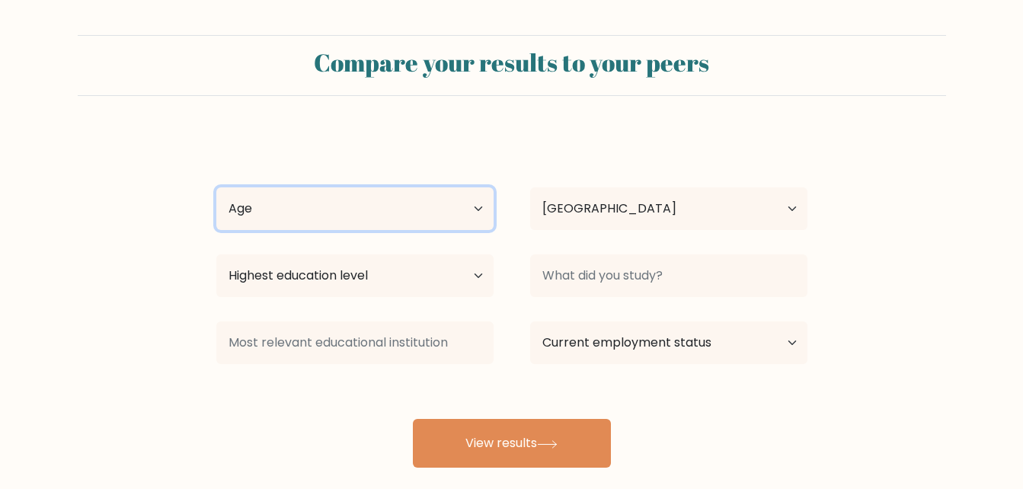
click at [449, 211] on select "Age Under 18 years old 18-24 years old 25-34 years old 35-44 years old 45-54 ye…" at bounding box center [354, 208] width 277 height 43
select select "18_24"
click at [216, 187] on select "Age Under 18 years old 18-24 years old 25-34 years old 35-44 years old 45-54 ye…" at bounding box center [354, 208] width 277 height 43
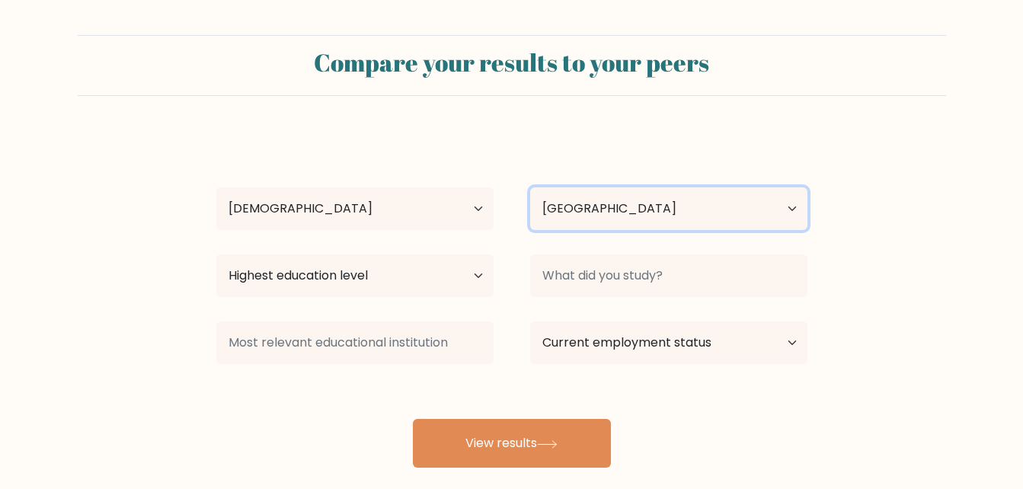
click at [571, 222] on select "Country Afghanistan Albania Algeria American Samoa Andorra Angola Anguilla Anta…" at bounding box center [668, 208] width 277 height 43
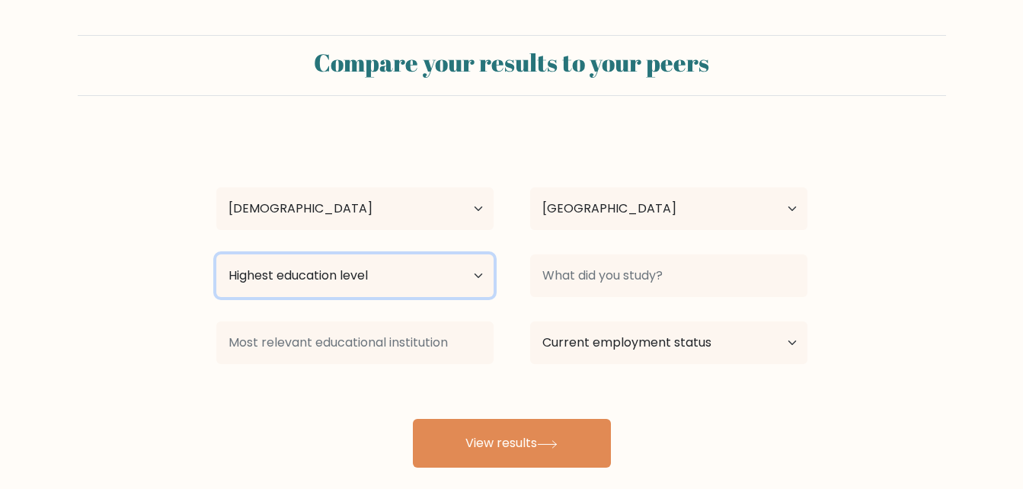
click at [372, 273] on select "Highest education level No schooling Primary Lower Secondary Upper Secondary Oc…" at bounding box center [354, 275] width 277 height 43
select select "bachelors_degree"
click at [216, 254] on select "Highest education level No schooling Primary Lower Secondary Upper Secondary Oc…" at bounding box center [354, 275] width 277 height 43
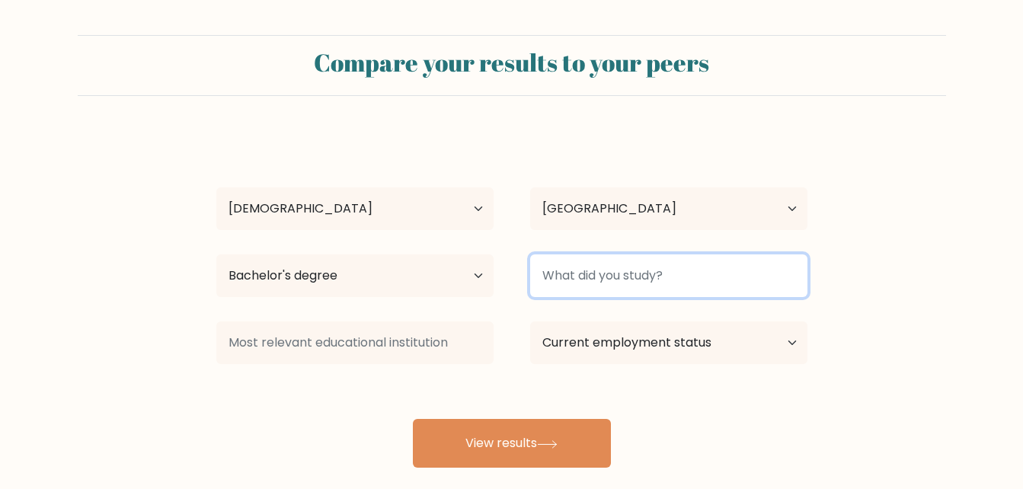
click at [569, 283] on input at bounding box center [668, 275] width 277 height 43
type input "P"
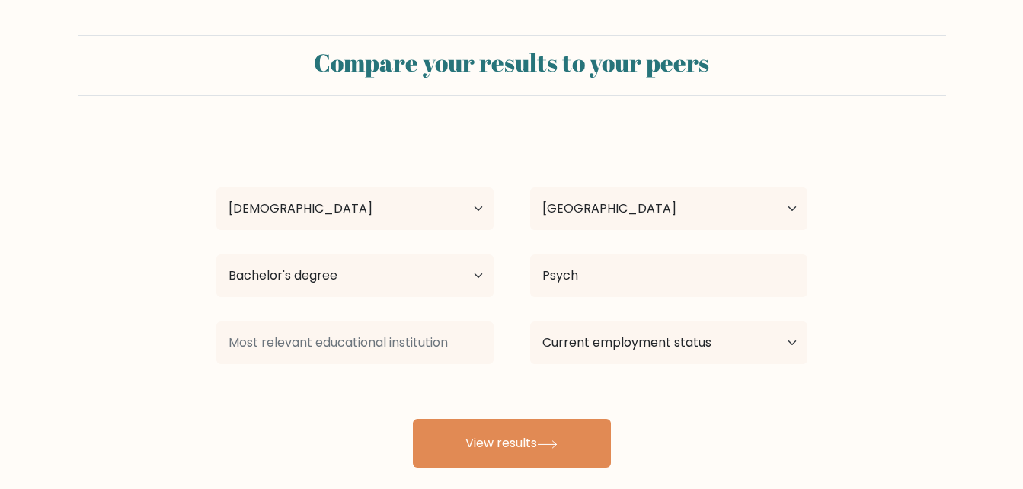
click at [699, 368] on div "Azka Fuad Syauki Age Under 18 years old 18-24 years old 25-34 years old 35-44 y…" at bounding box center [511, 300] width 609 height 335
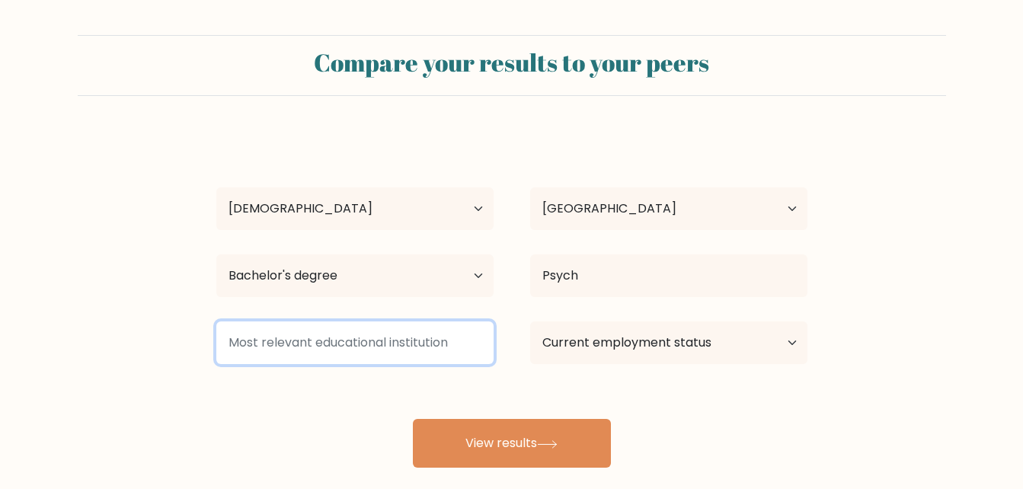
click at [427, 353] on input at bounding box center [354, 342] width 277 height 43
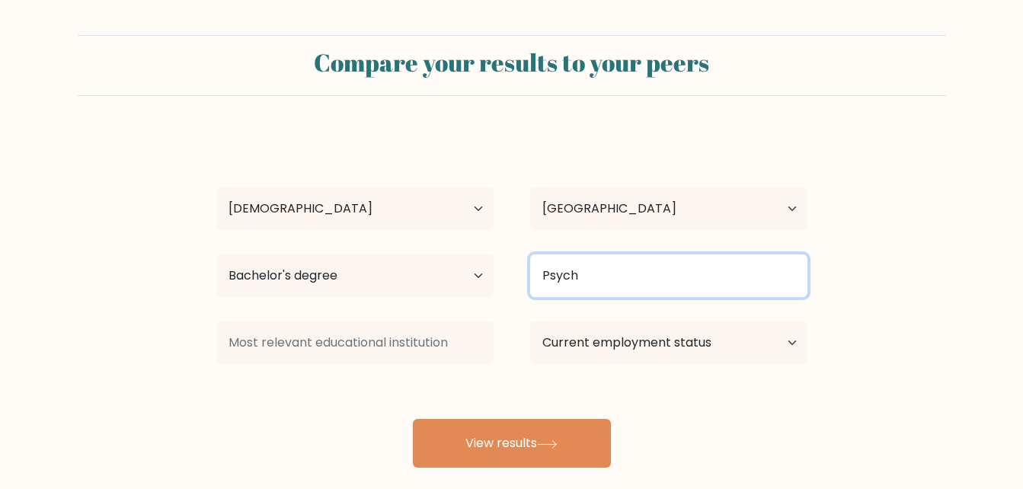
click at [593, 286] on input "Psych" at bounding box center [668, 275] width 277 height 43
type input "Psych"
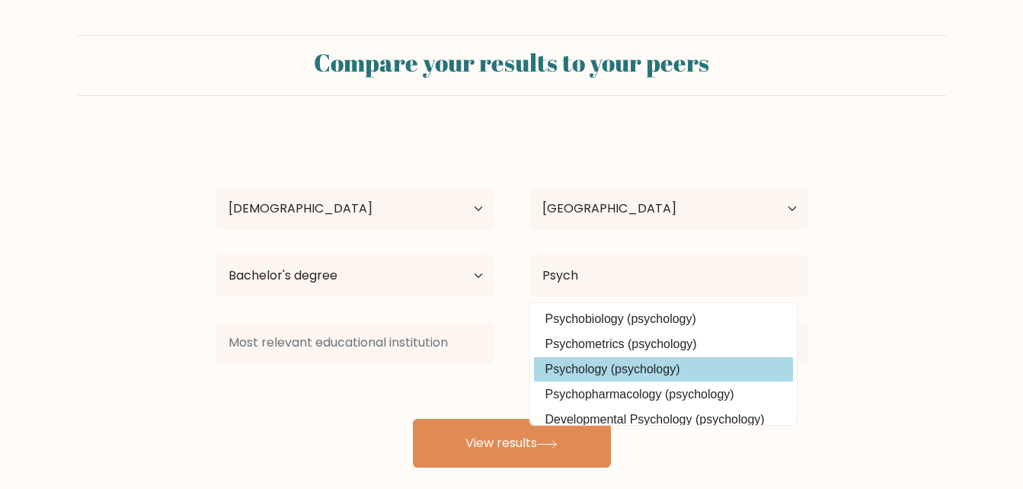
click at [682, 369] on div "Azka Fuad Syauki Age Under 18 years old 18-24 years old 25-34 years old 35-44 y…" at bounding box center [511, 300] width 609 height 335
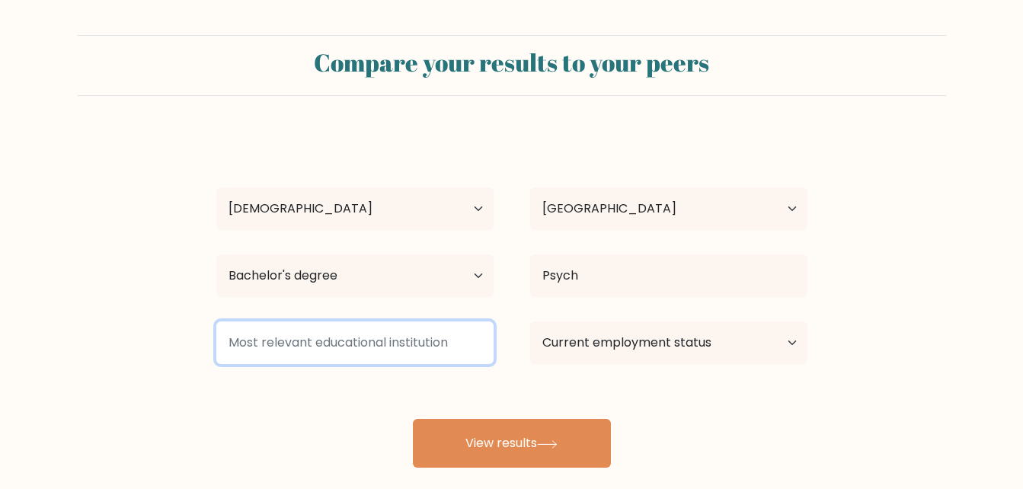
click at [407, 354] on input at bounding box center [354, 342] width 277 height 43
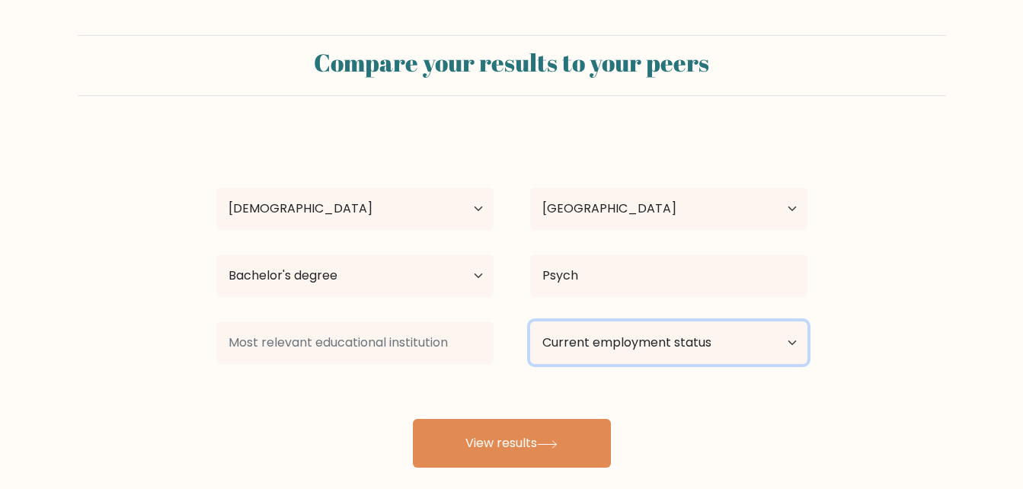
click at [621, 342] on select "Current employment status Employed Student Retired Other / prefer not to answer" at bounding box center [668, 342] width 277 height 43
select select "student"
click at [530, 321] on select "Current employment status Employed Student Retired Other / prefer not to answer" at bounding box center [668, 342] width 277 height 43
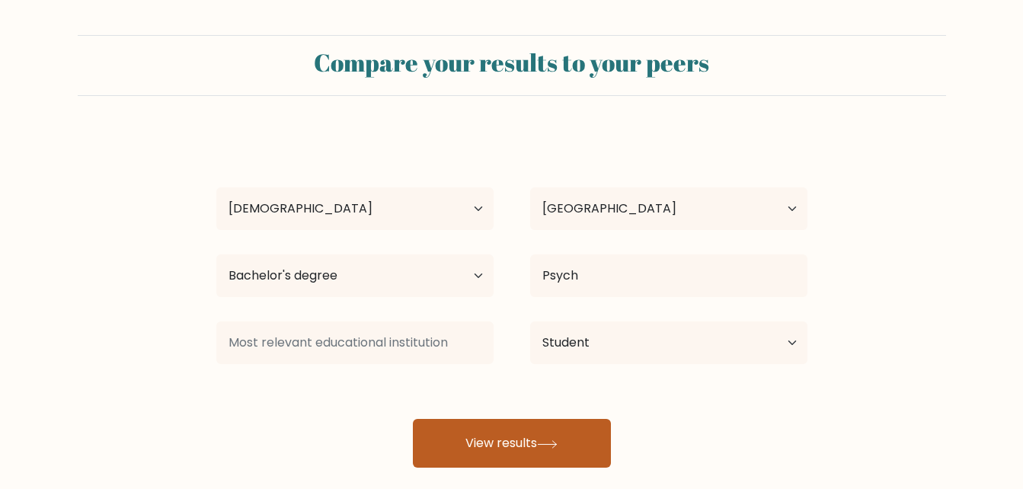
click at [516, 448] on button "View results" at bounding box center [512, 443] width 198 height 49
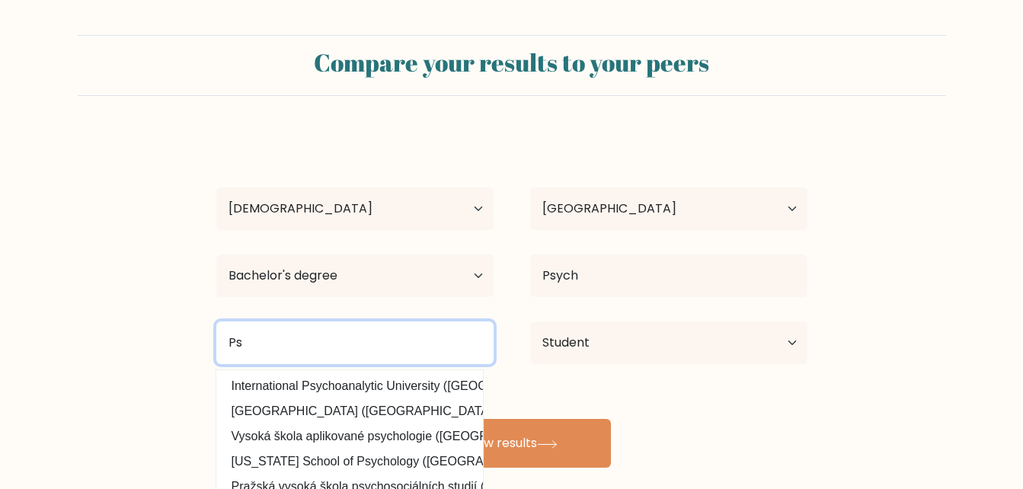
type input "P"
type input "U"
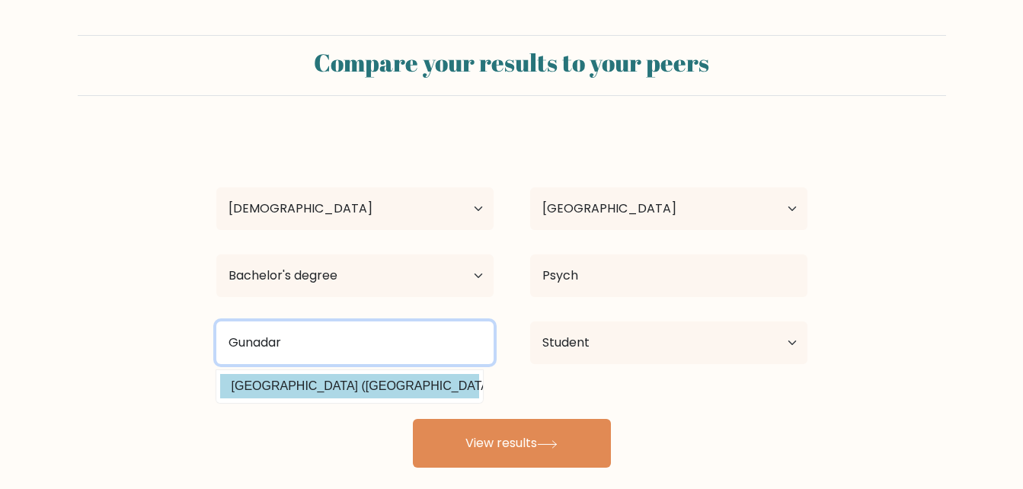
type input "Gunadar"
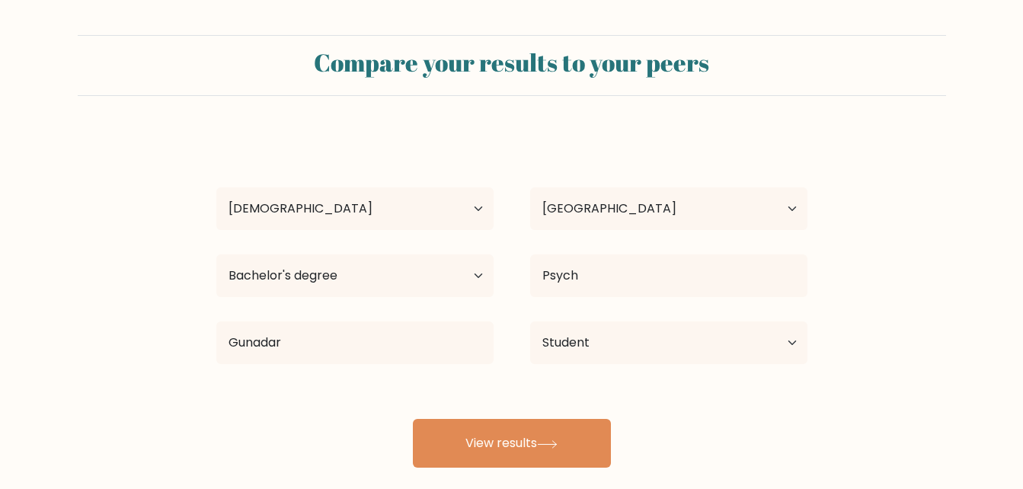
click at [416, 384] on div "Azka Fuad Syauki Age Under 18 years old 18-24 years old 25-34 years old 35-44 y…" at bounding box center [511, 300] width 609 height 335
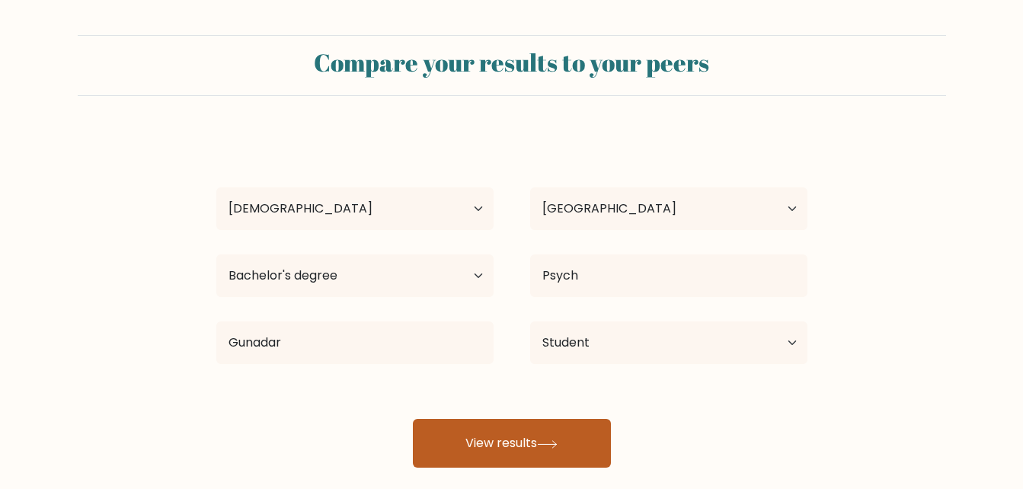
click at [554, 438] on button "View results" at bounding box center [512, 443] width 198 height 49
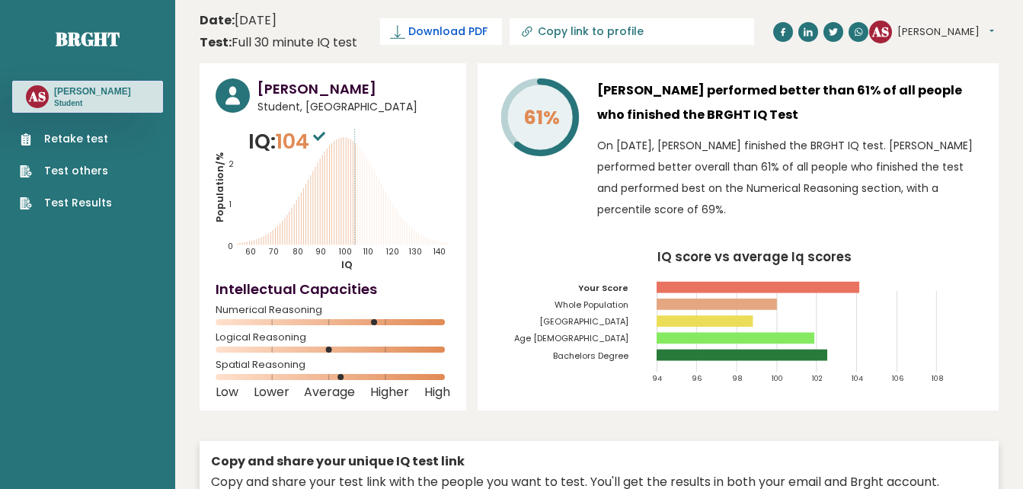
click at [451, 31] on span "Download PDF" at bounding box center [447, 32] width 79 height 16
